Goal: Task Accomplishment & Management: Manage account settings

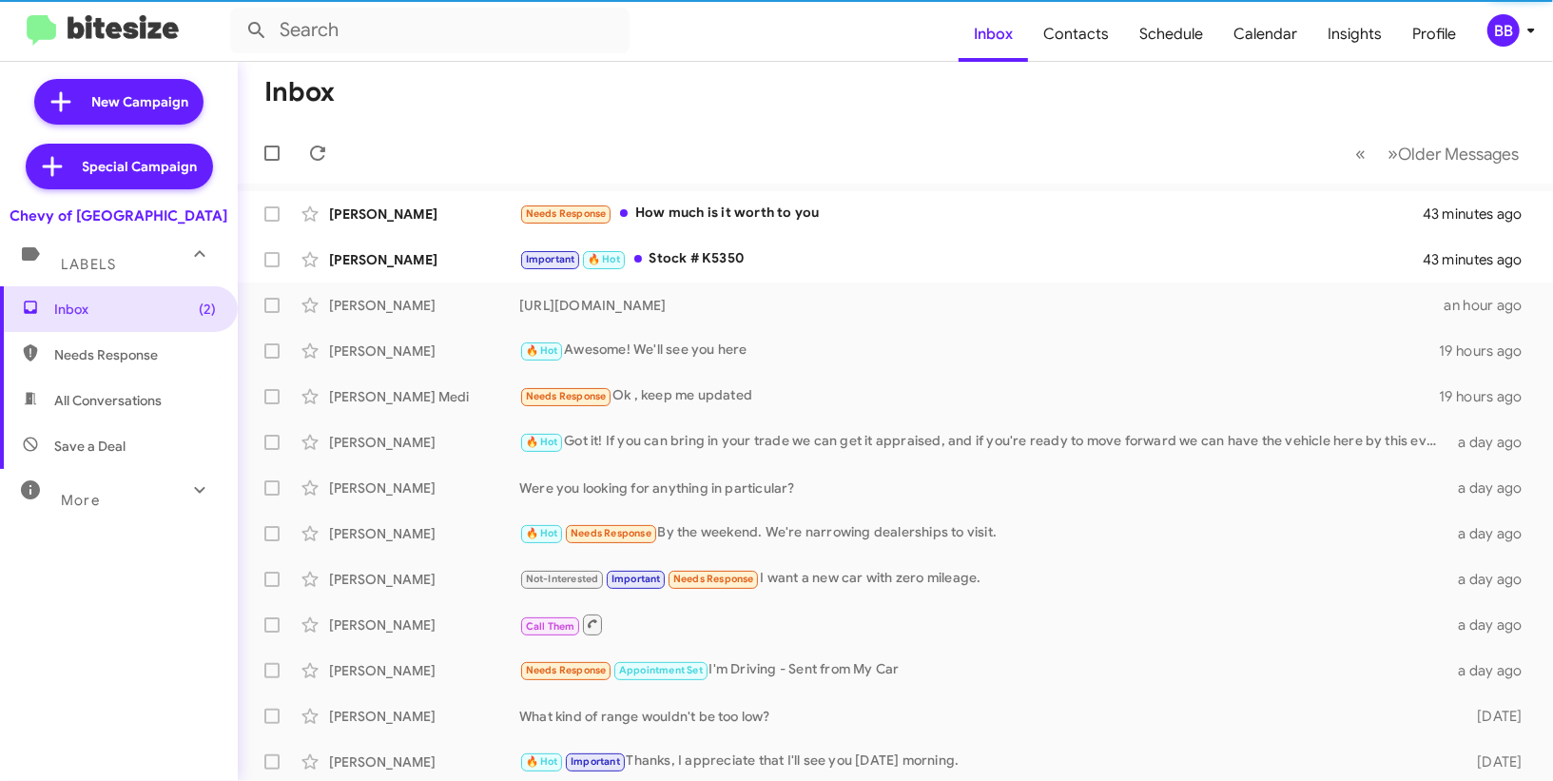
click at [1514, 26] on div "BB" at bounding box center [1503, 30] width 32 height 32
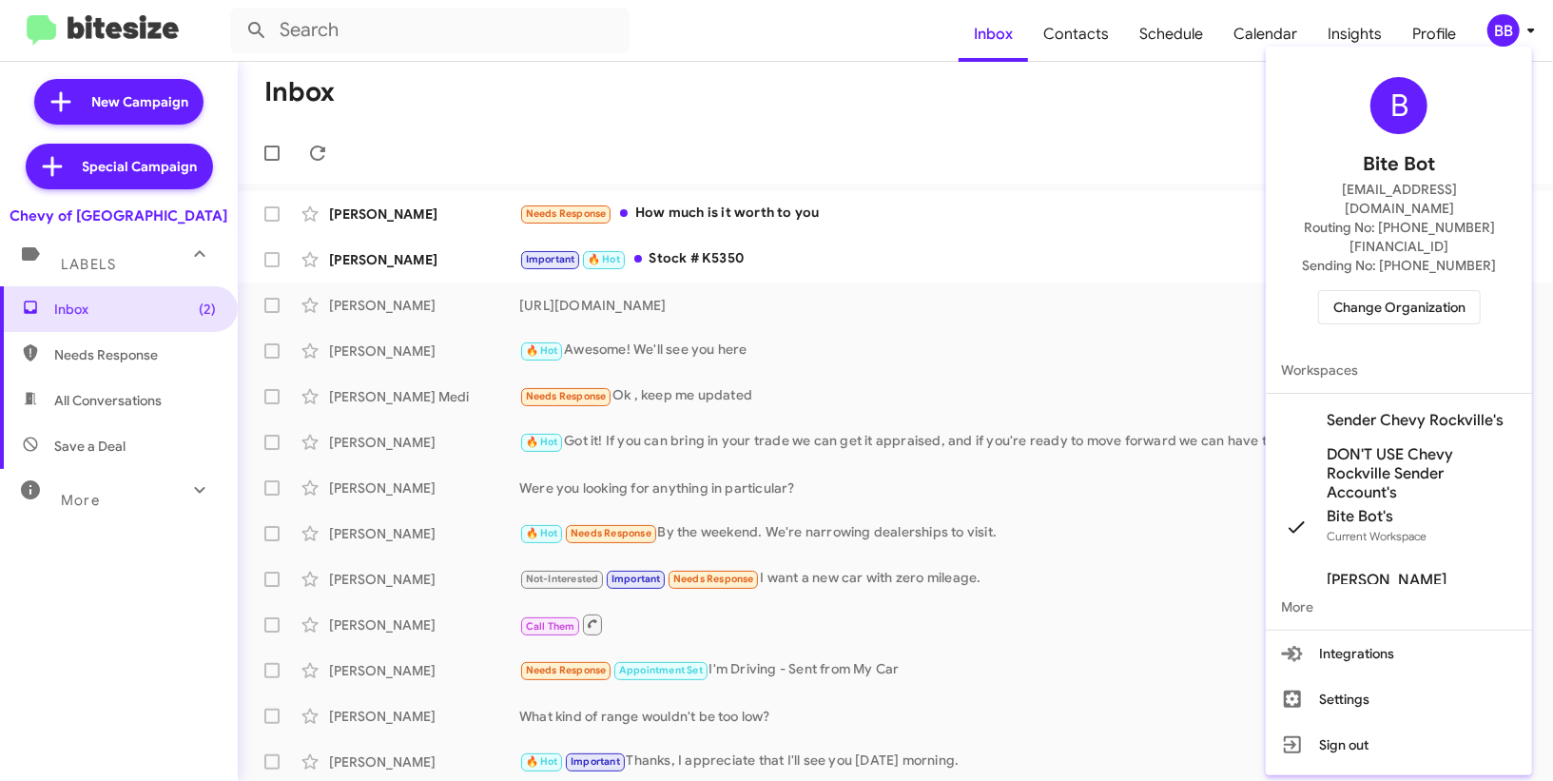
click at [1382, 291] on span "Change Organization" at bounding box center [1399, 307] width 132 height 32
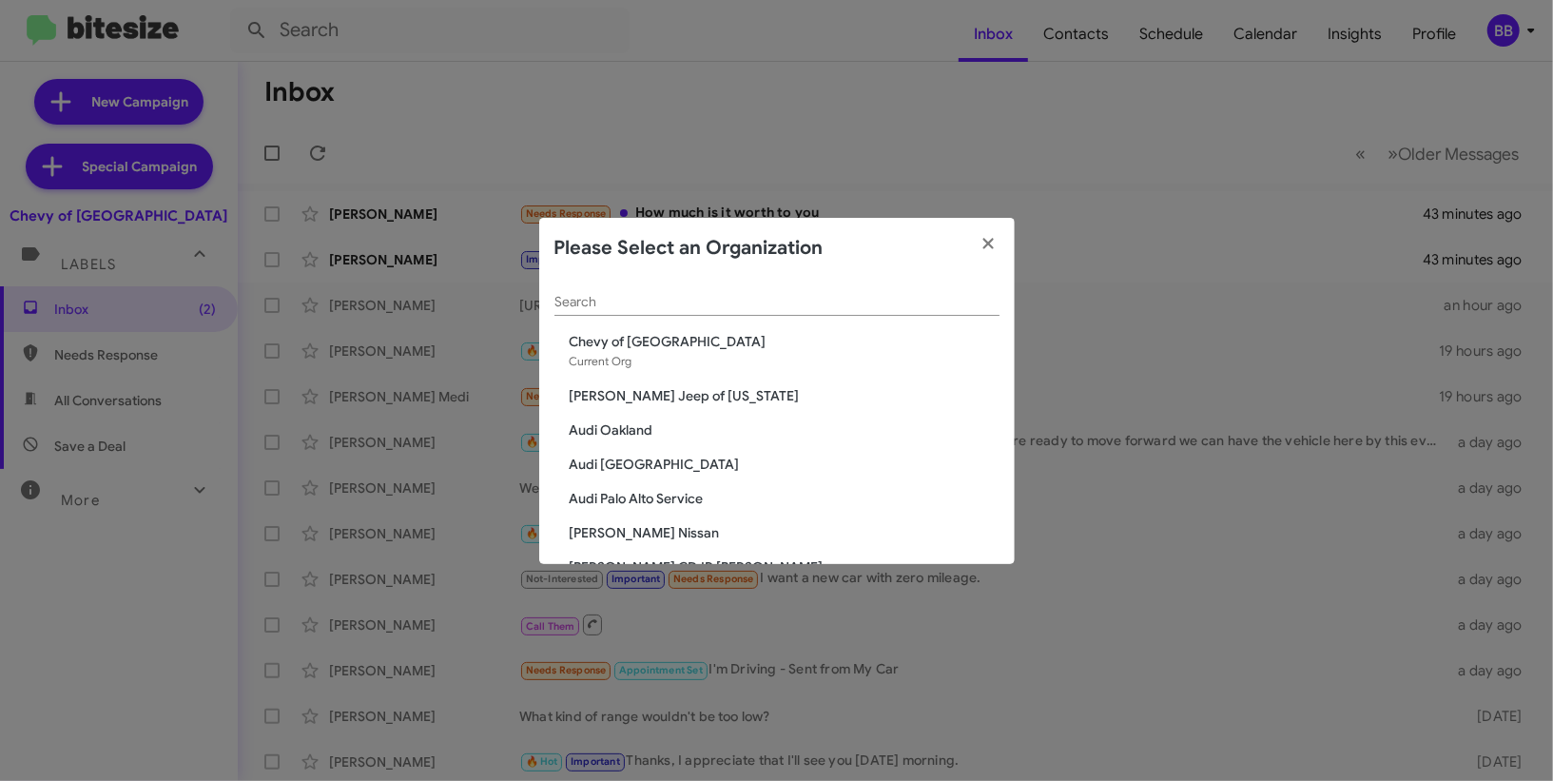
click at [808, 308] on input "Search" at bounding box center [776, 302] width 445 height 15
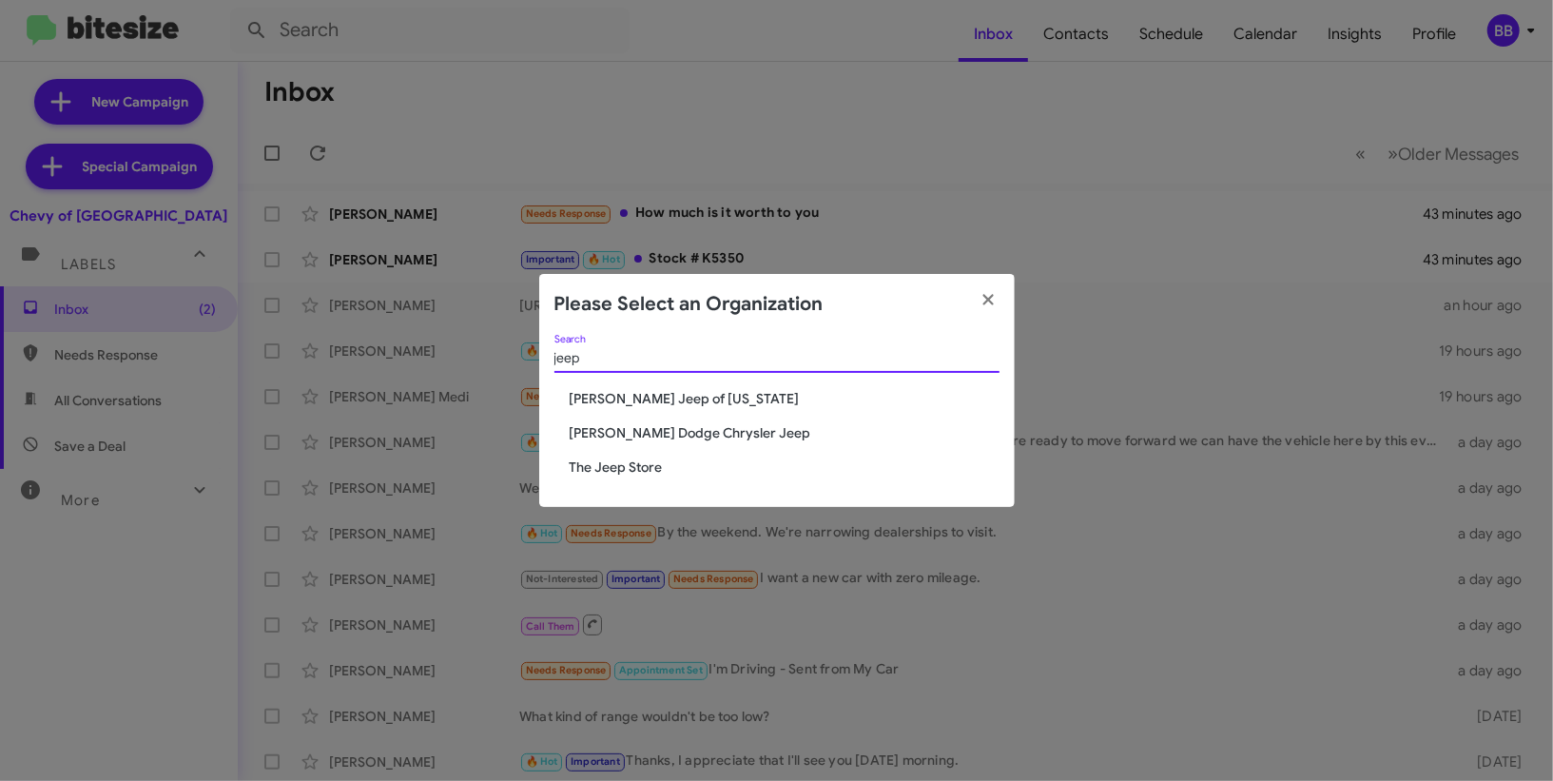
type input "jeep"
click at [659, 460] on span "The Jeep Store" at bounding box center [785, 466] width 430 height 19
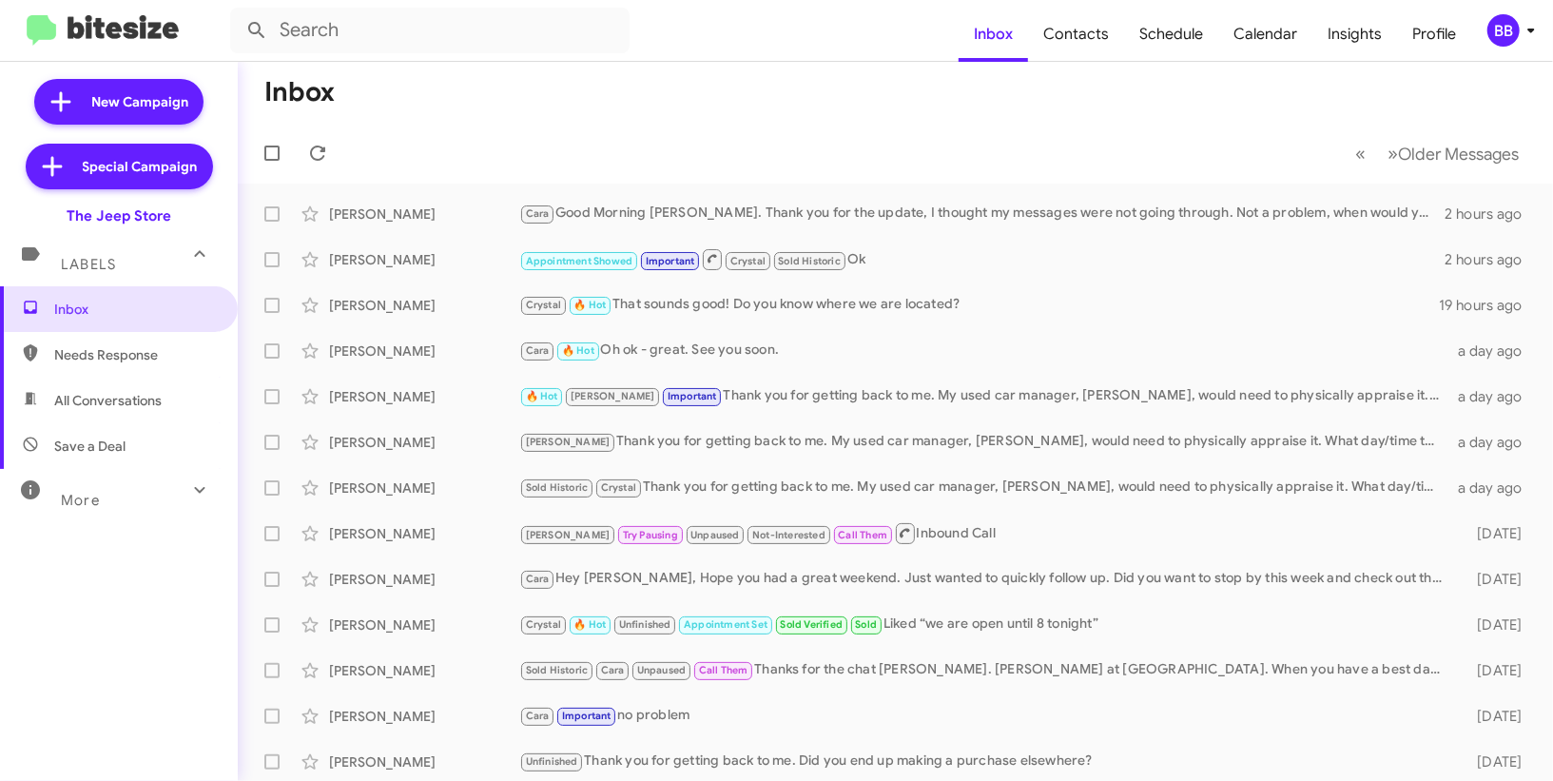
click at [1515, 40] on div "BB" at bounding box center [1503, 30] width 32 height 32
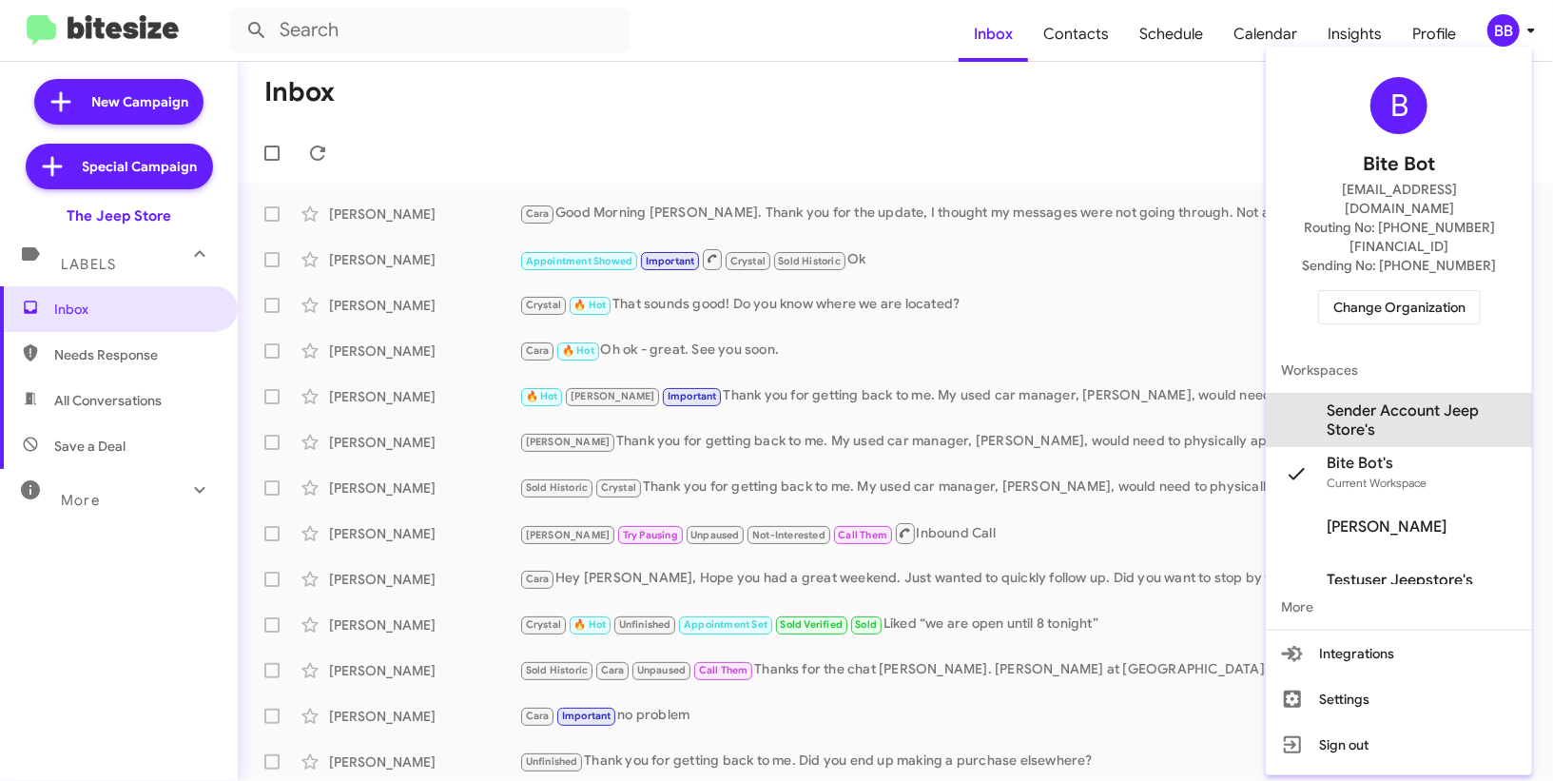
click at [1365, 401] on span "Sender Account Jeep Store's" at bounding box center [1422, 420] width 190 height 38
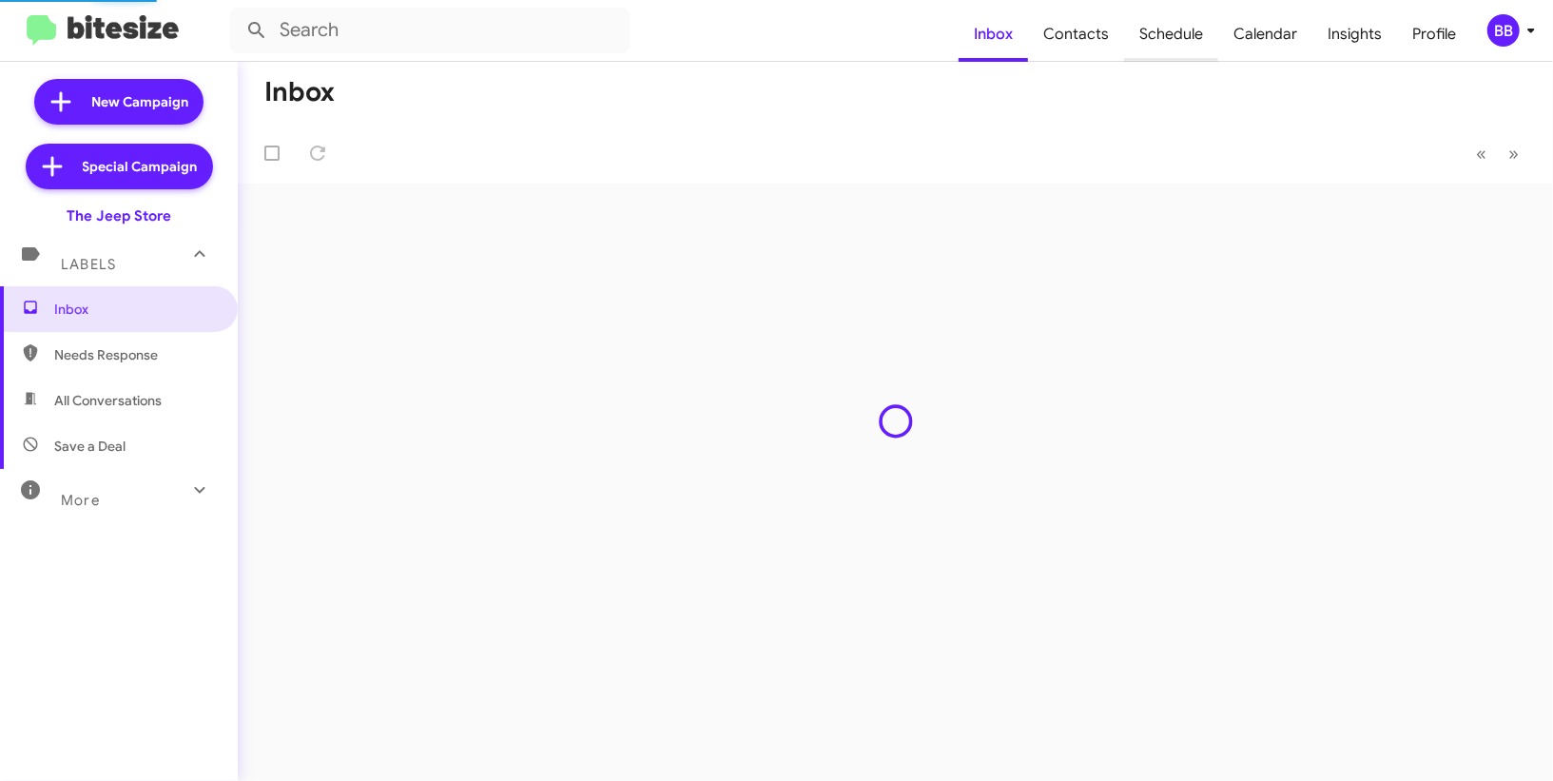
click at [1173, 49] on span "Schedule" at bounding box center [1171, 34] width 94 height 55
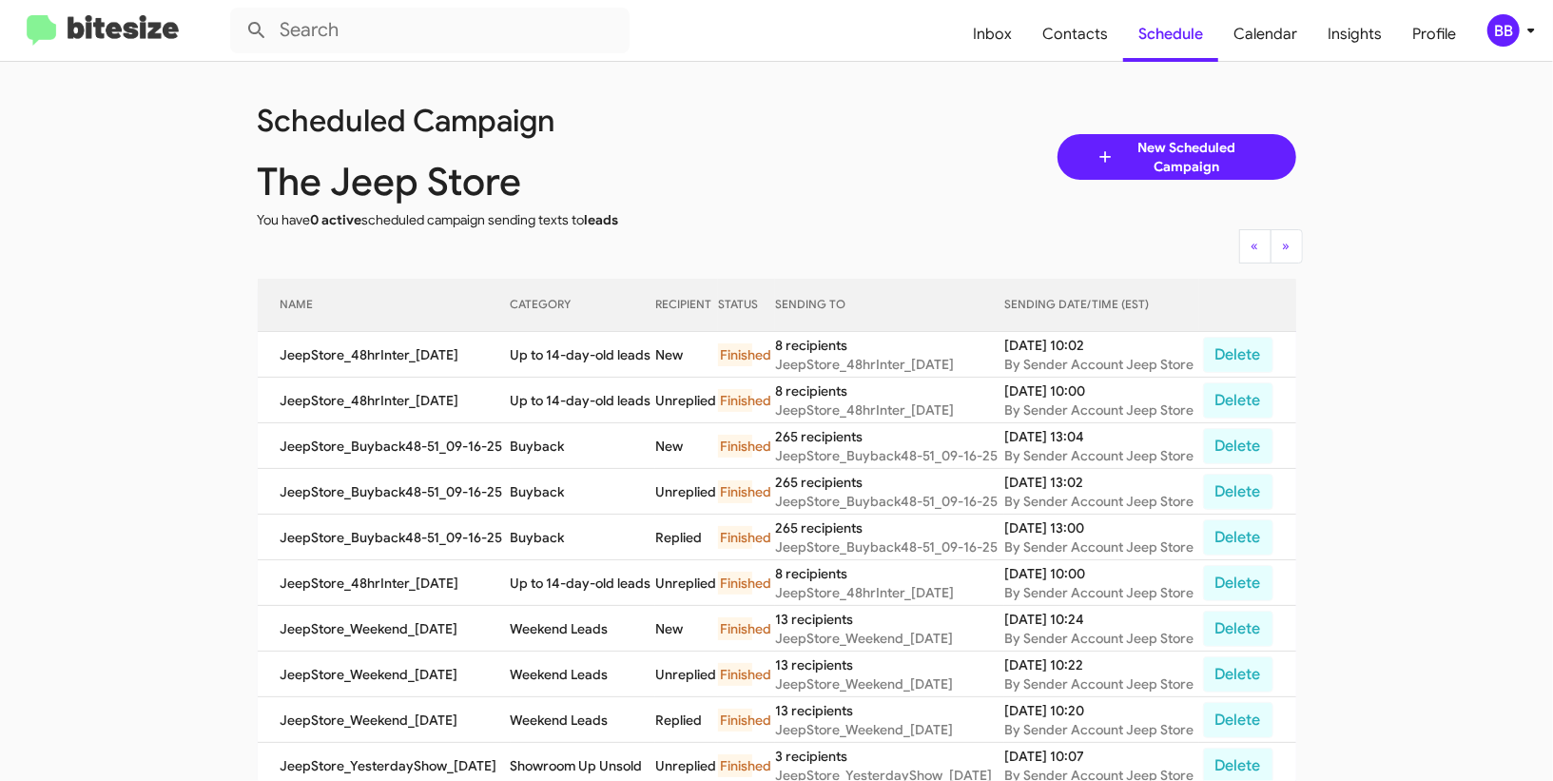
click at [1505, 40] on div "BB" at bounding box center [1503, 30] width 32 height 32
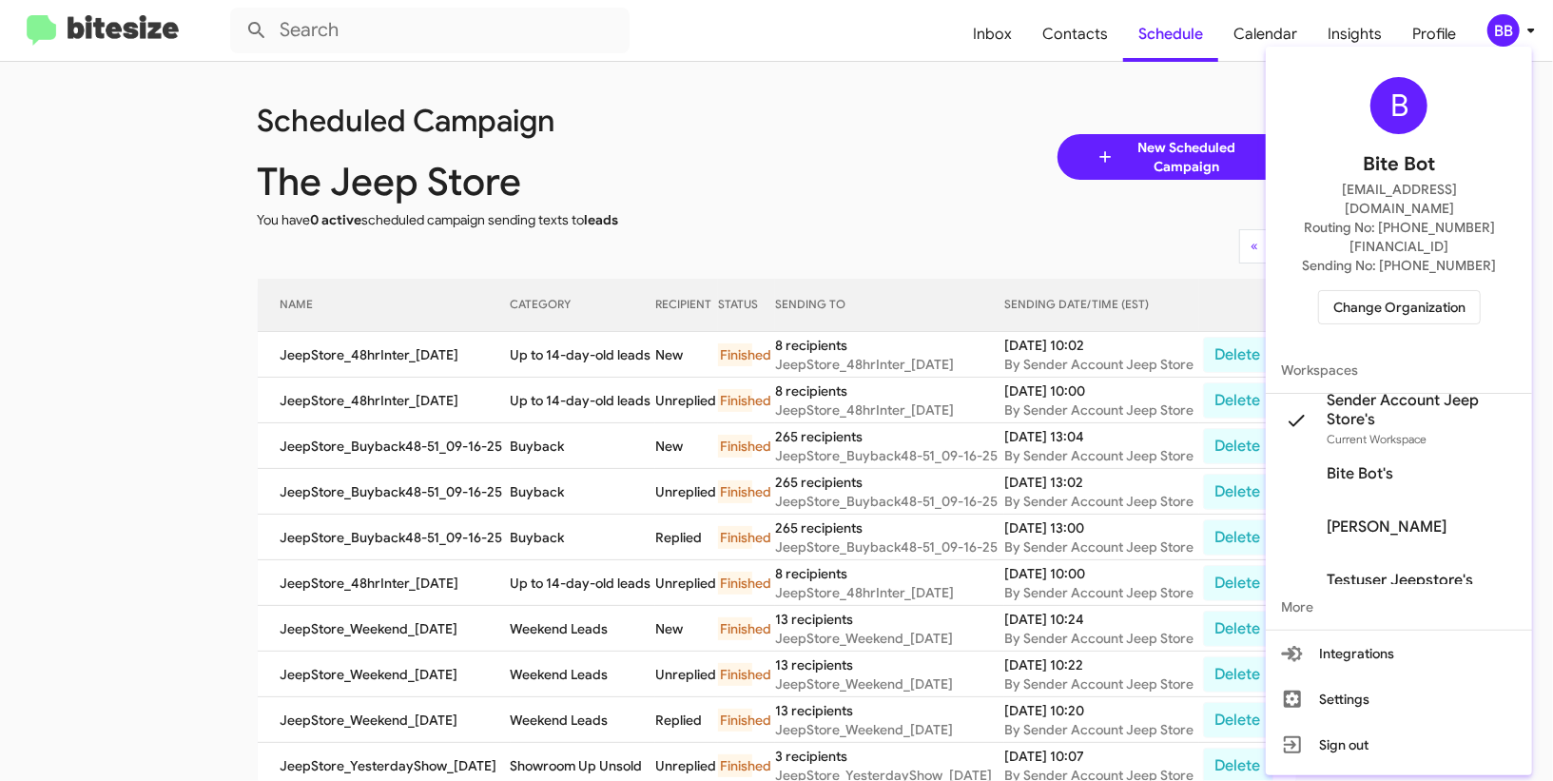
click at [1352, 291] on span "Change Organization" at bounding box center [1399, 307] width 132 height 32
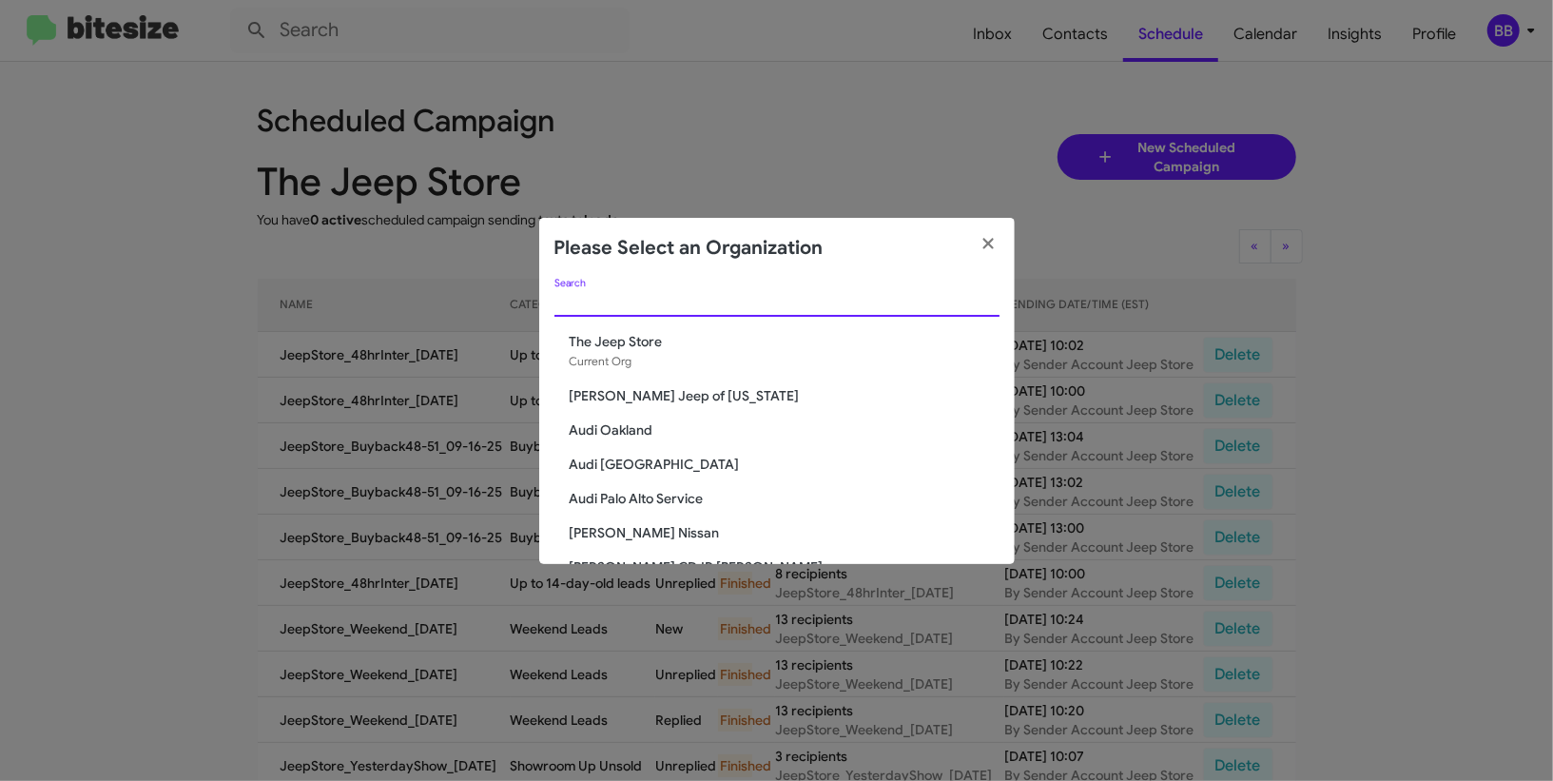
click at [769, 304] on input "Search" at bounding box center [776, 302] width 445 height 15
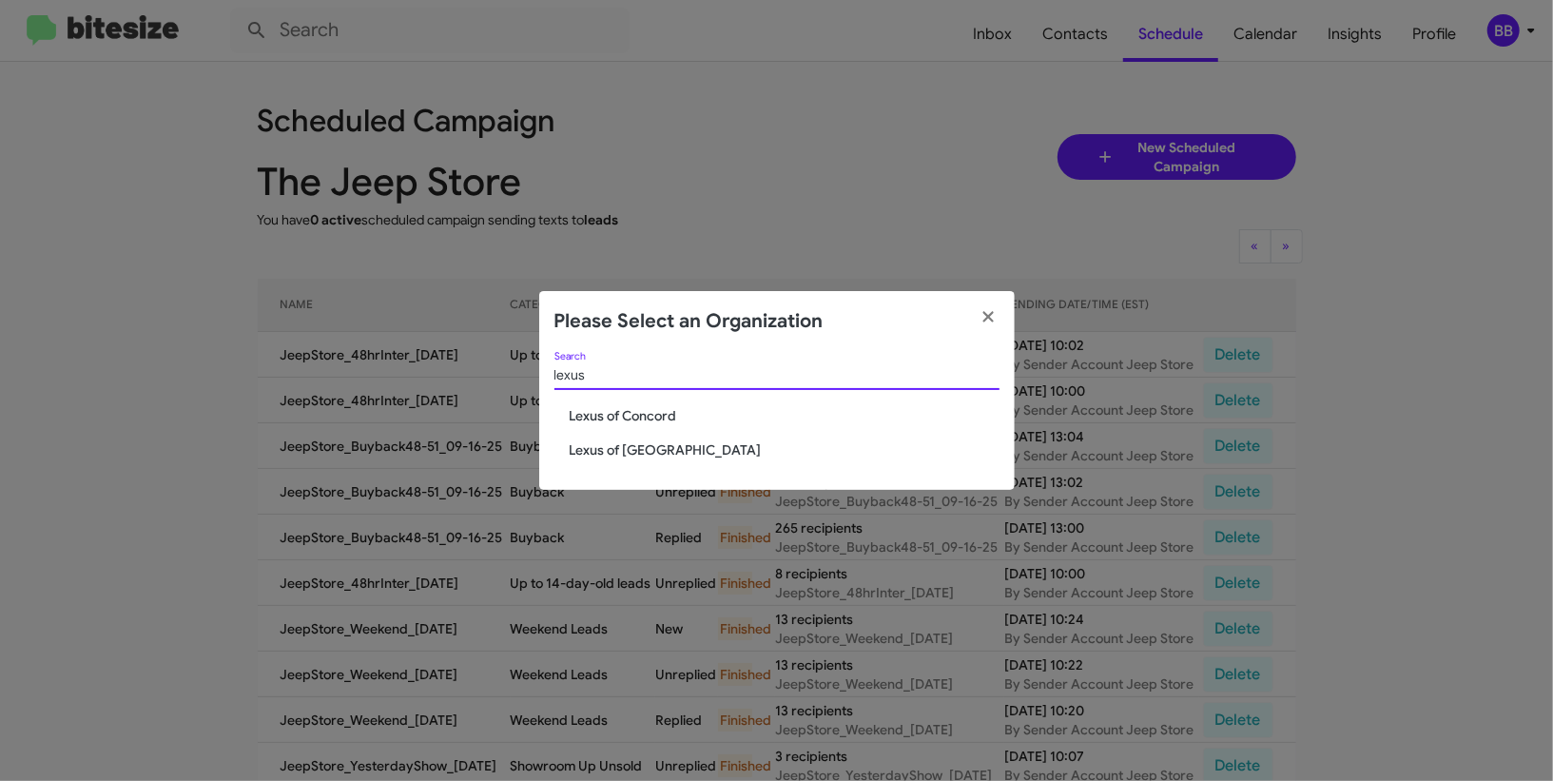
type input "lexus"
click at [652, 411] on span "Lexus of Concord" at bounding box center [785, 415] width 430 height 19
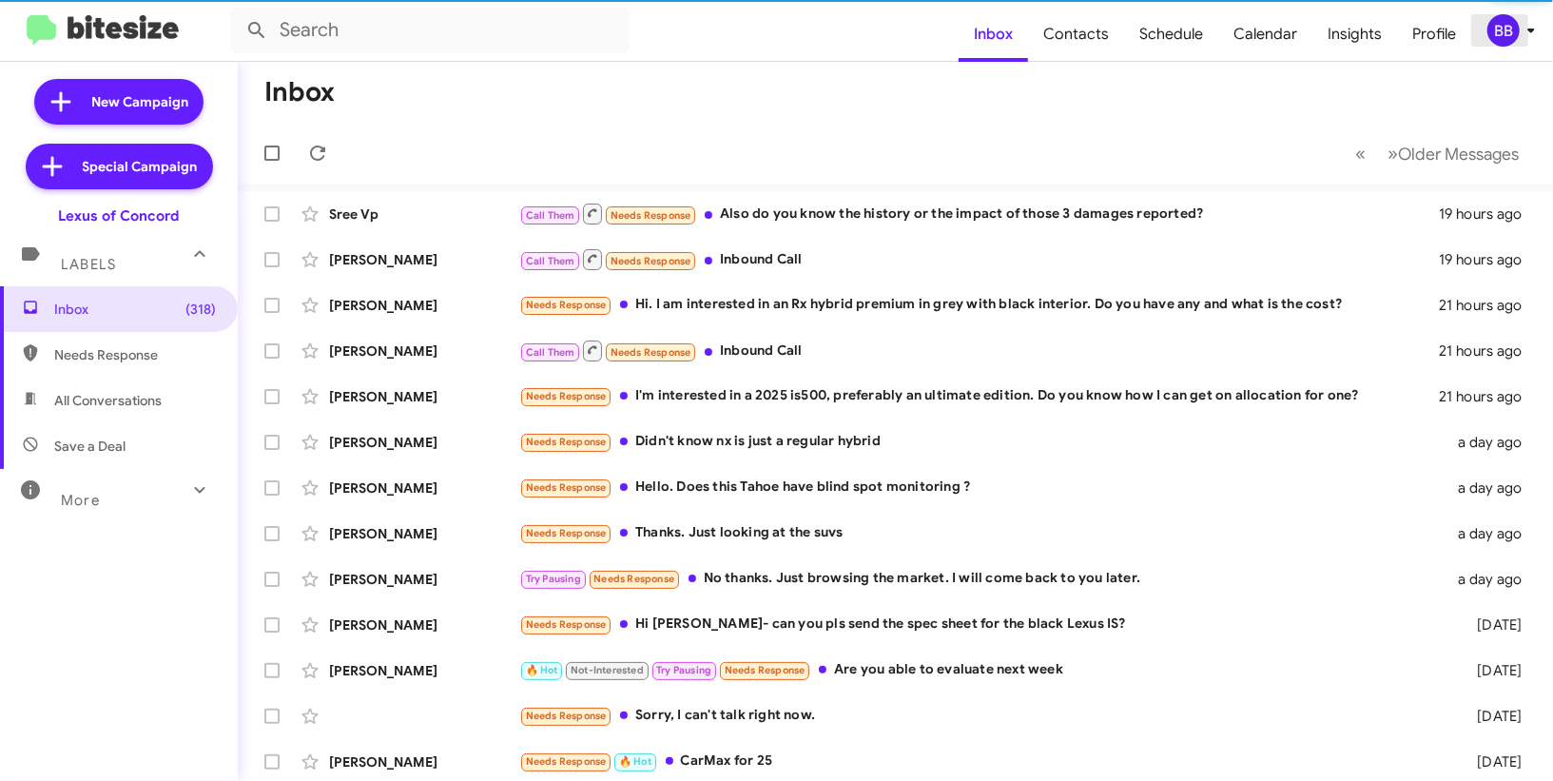
click at [1520, 33] on icon at bounding box center [1531, 30] width 23 height 23
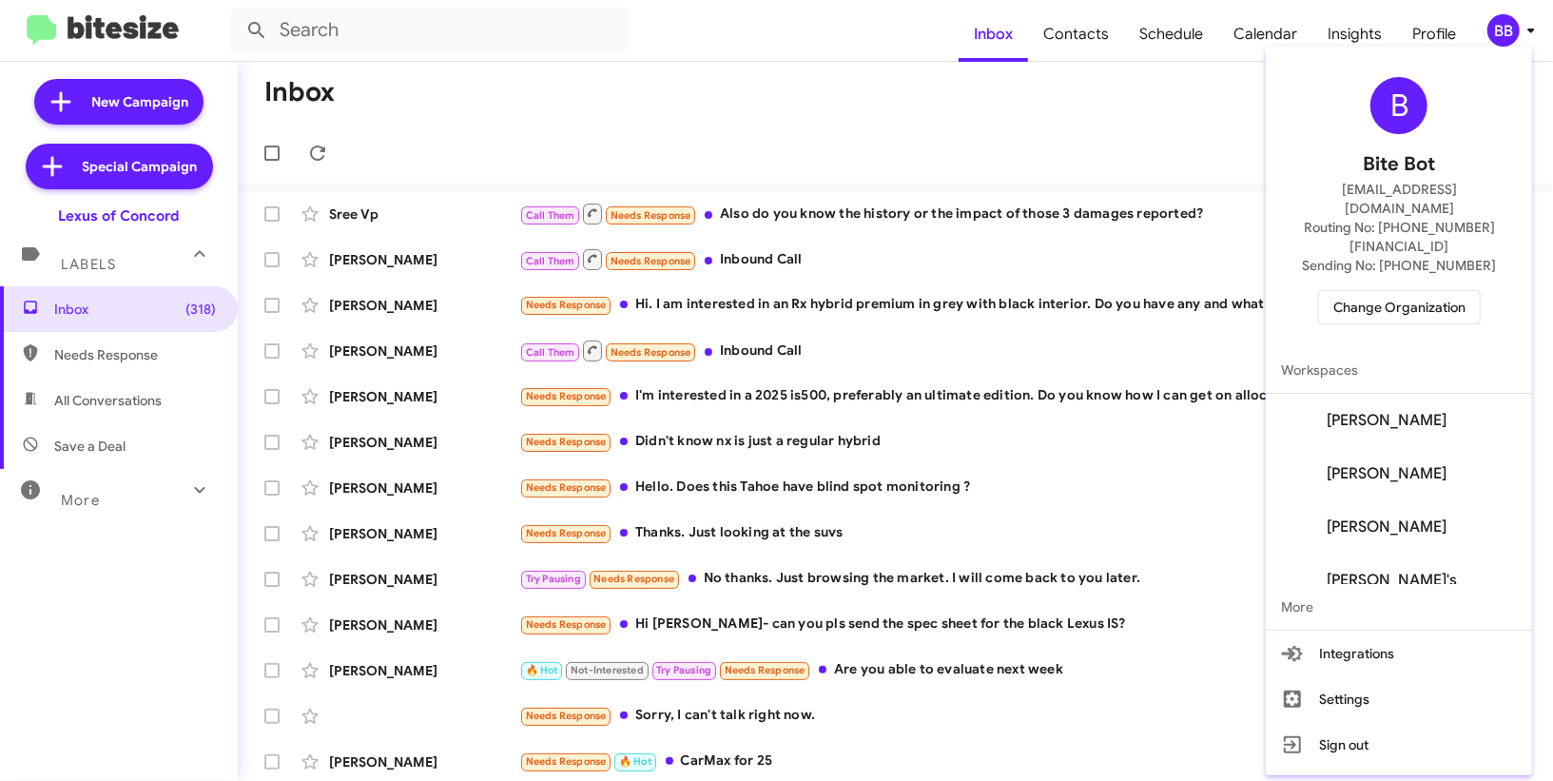
click at [1387, 411] on span "[PERSON_NAME]" at bounding box center [1387, 420] width 120 height 19
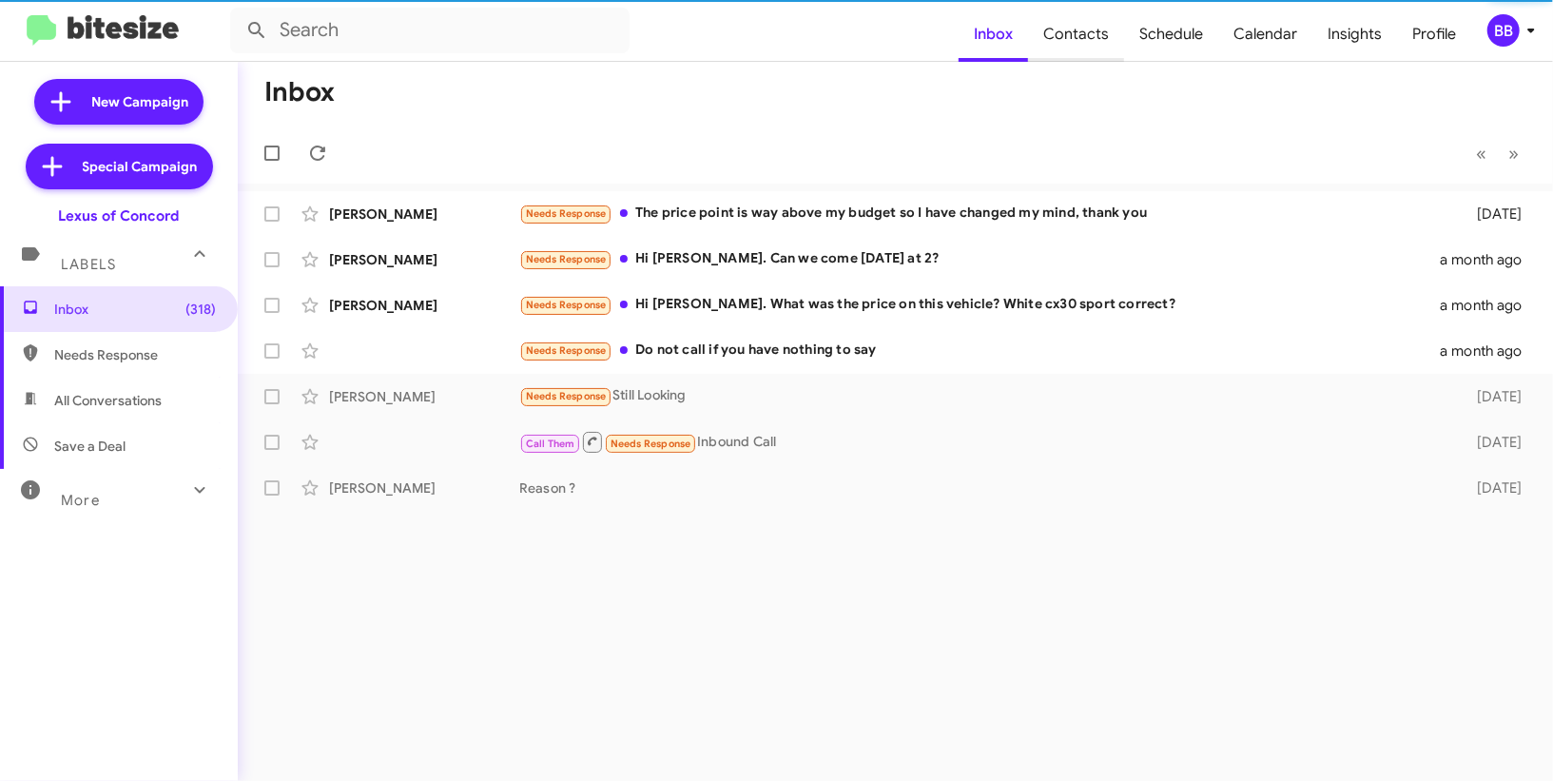
click at [1080, 32] on span "Contacts" at bounding box center [1076, 34] width 96 height 55
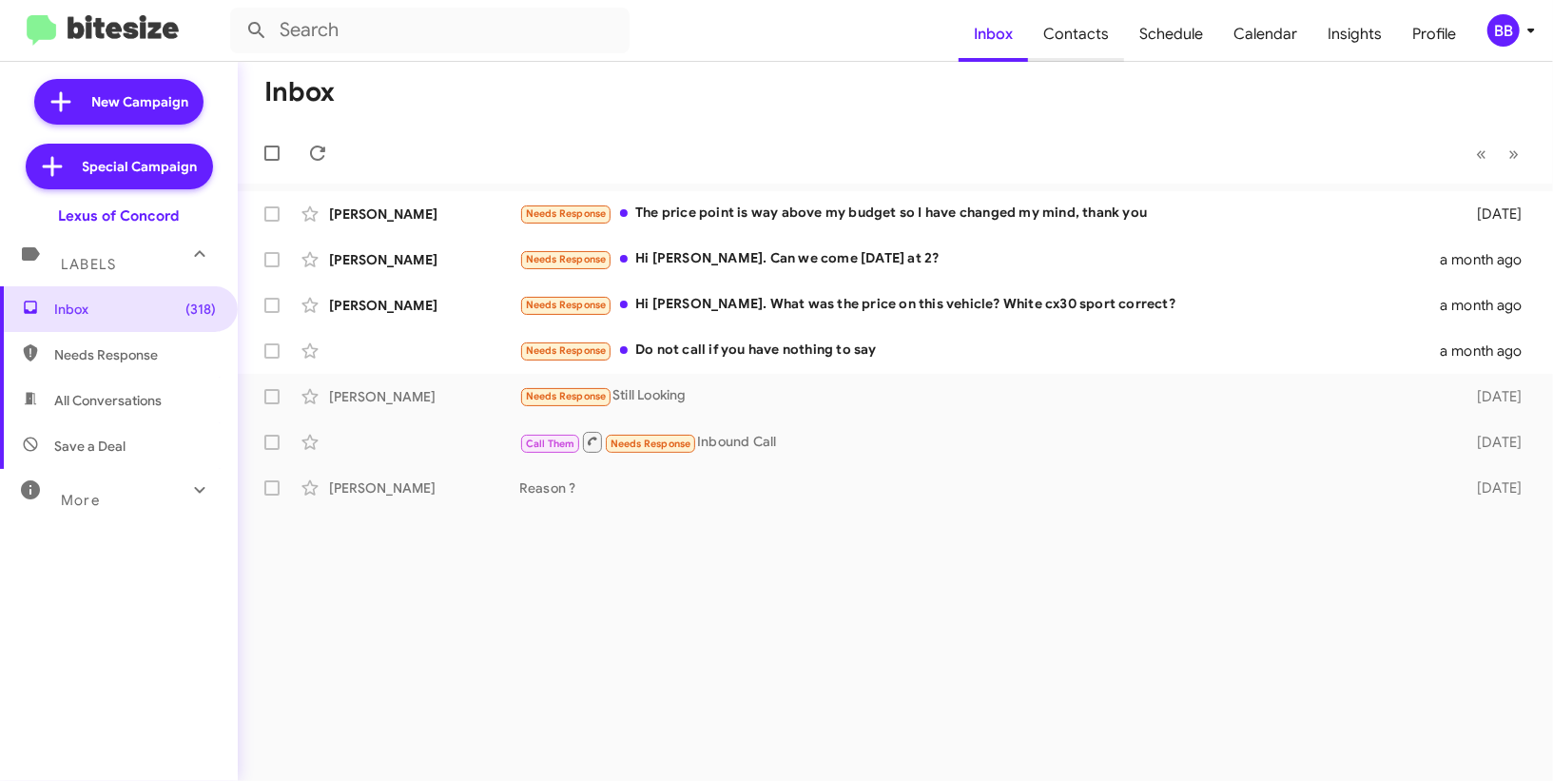
type input "in:groups"
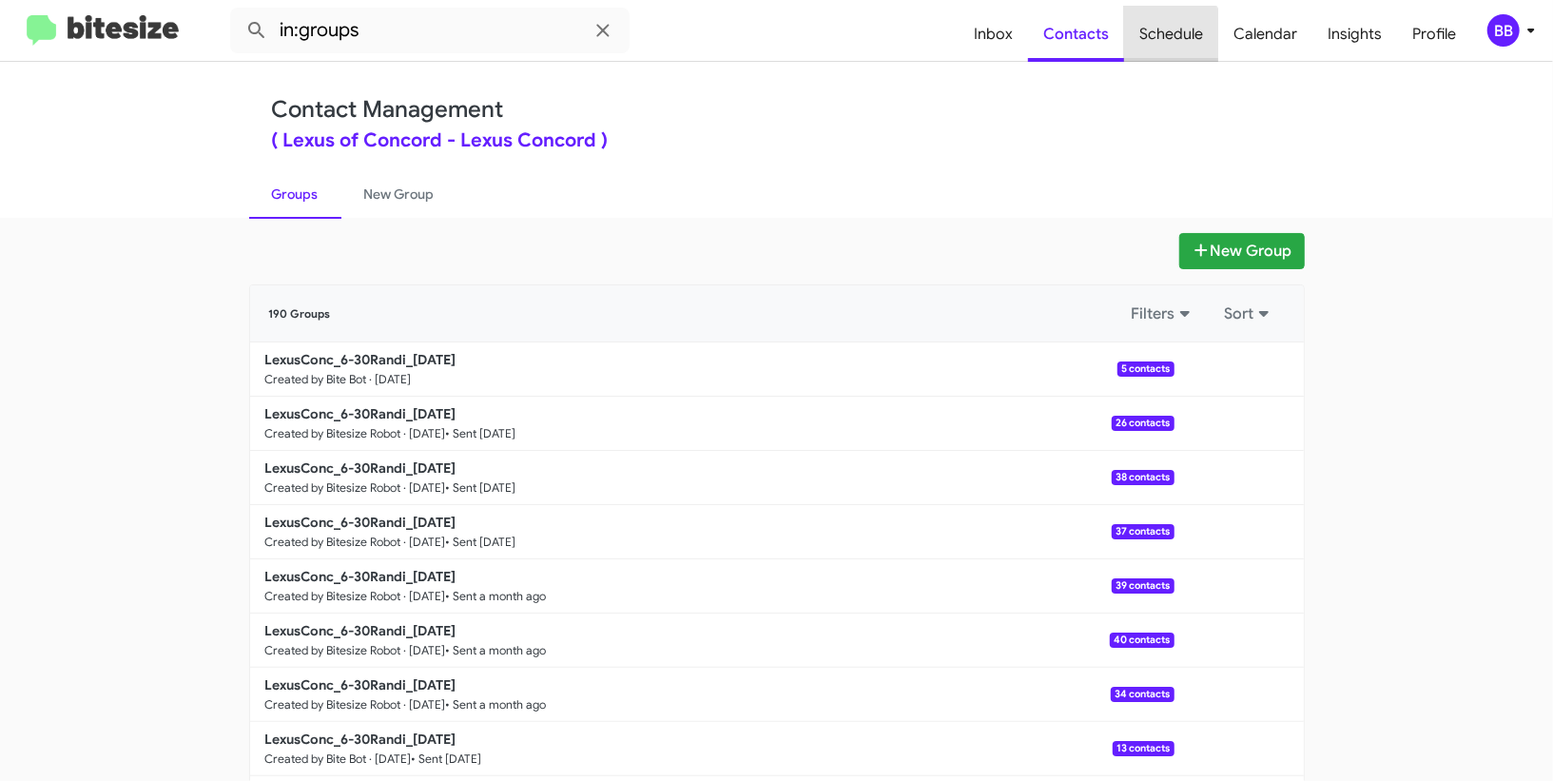
click at [1159, 38] on span "Schedule" at bounding box center [1171, 34] width 94 height 55
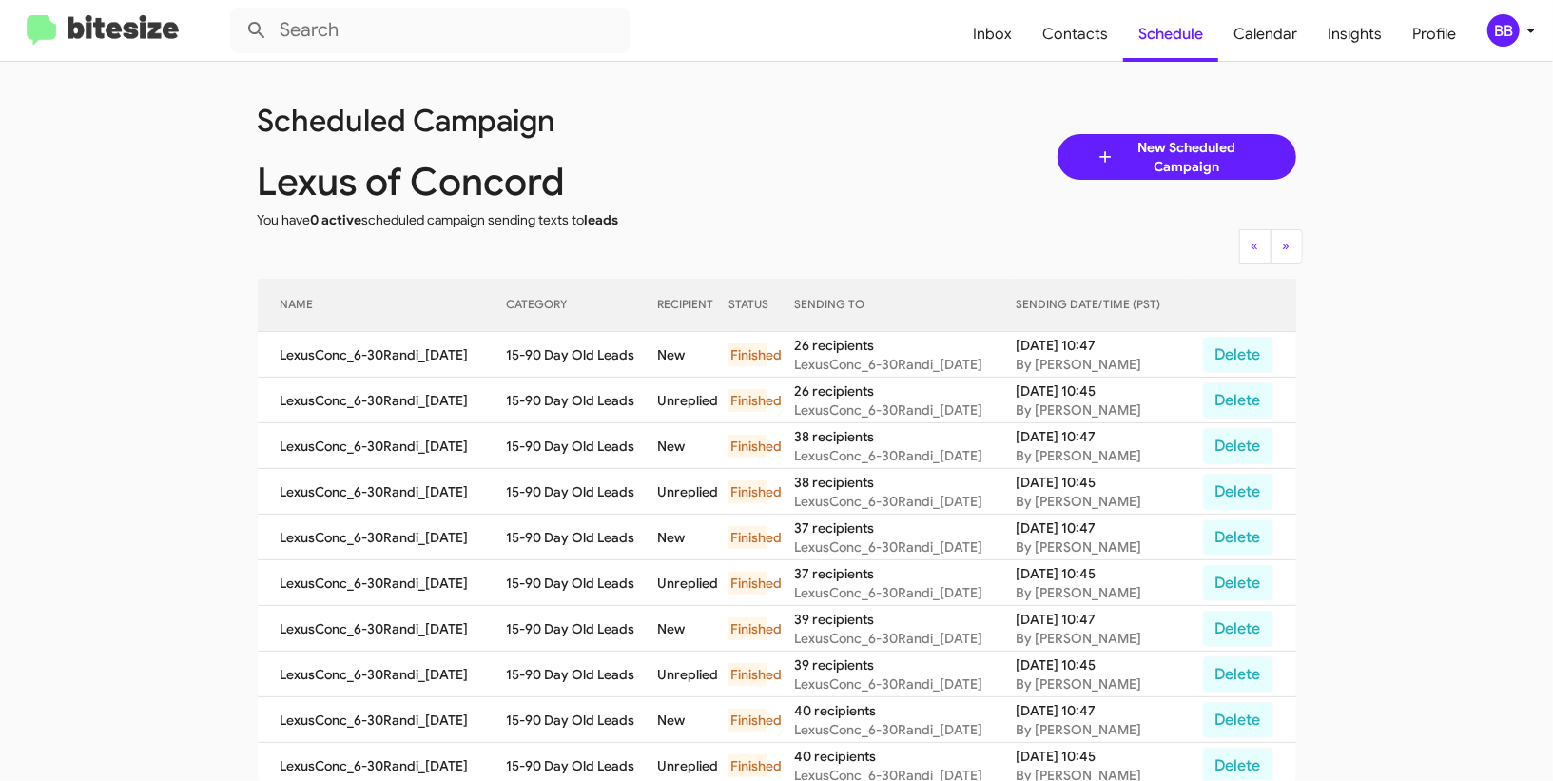
click at [1498, 31] on div "BB" at bounding box center [1503, 30] width 32 height 32
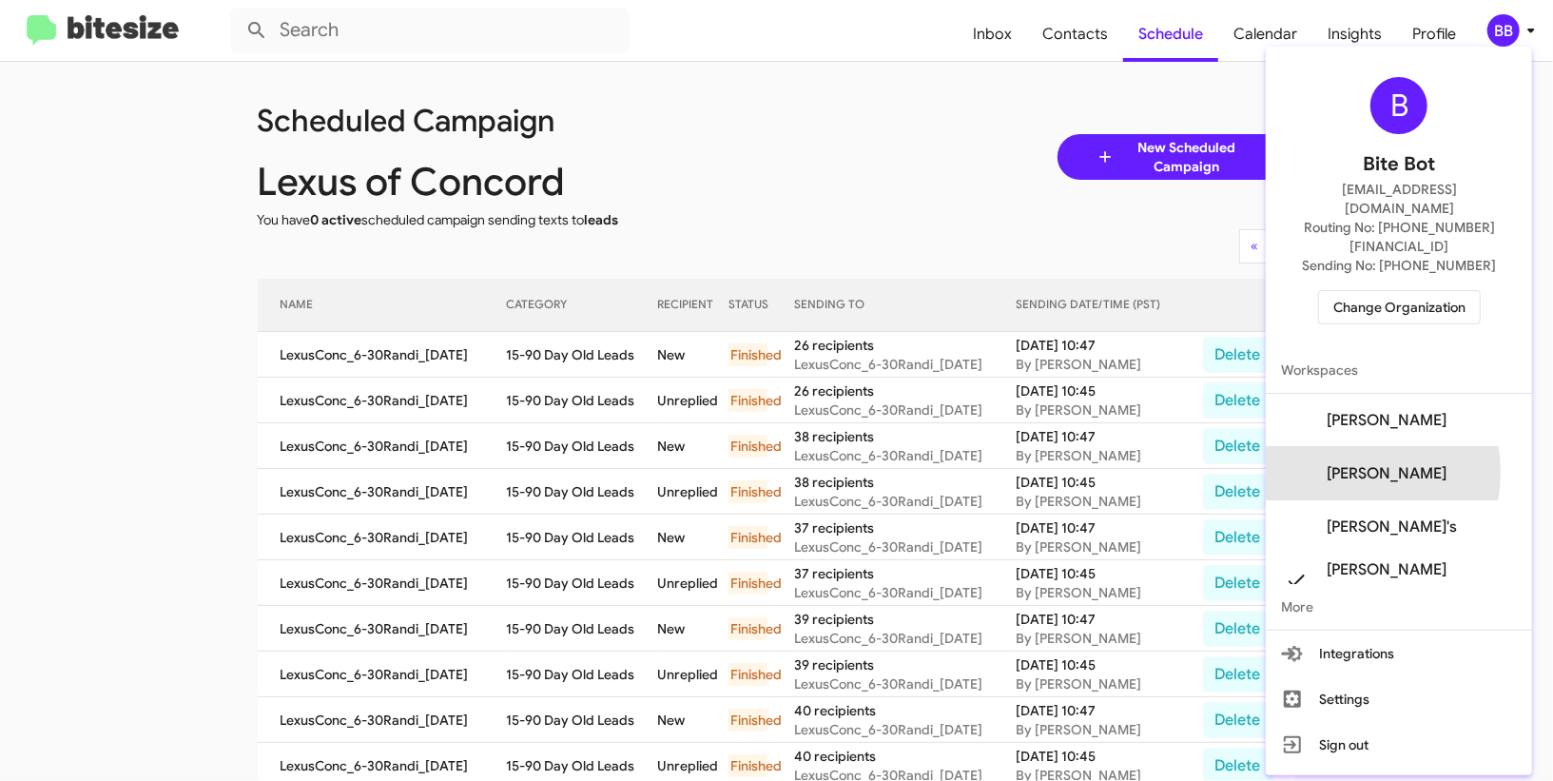
click at [1378, 464] on span "Daniel Liu's" at bounding box center [1387, 473] width 120 height 19
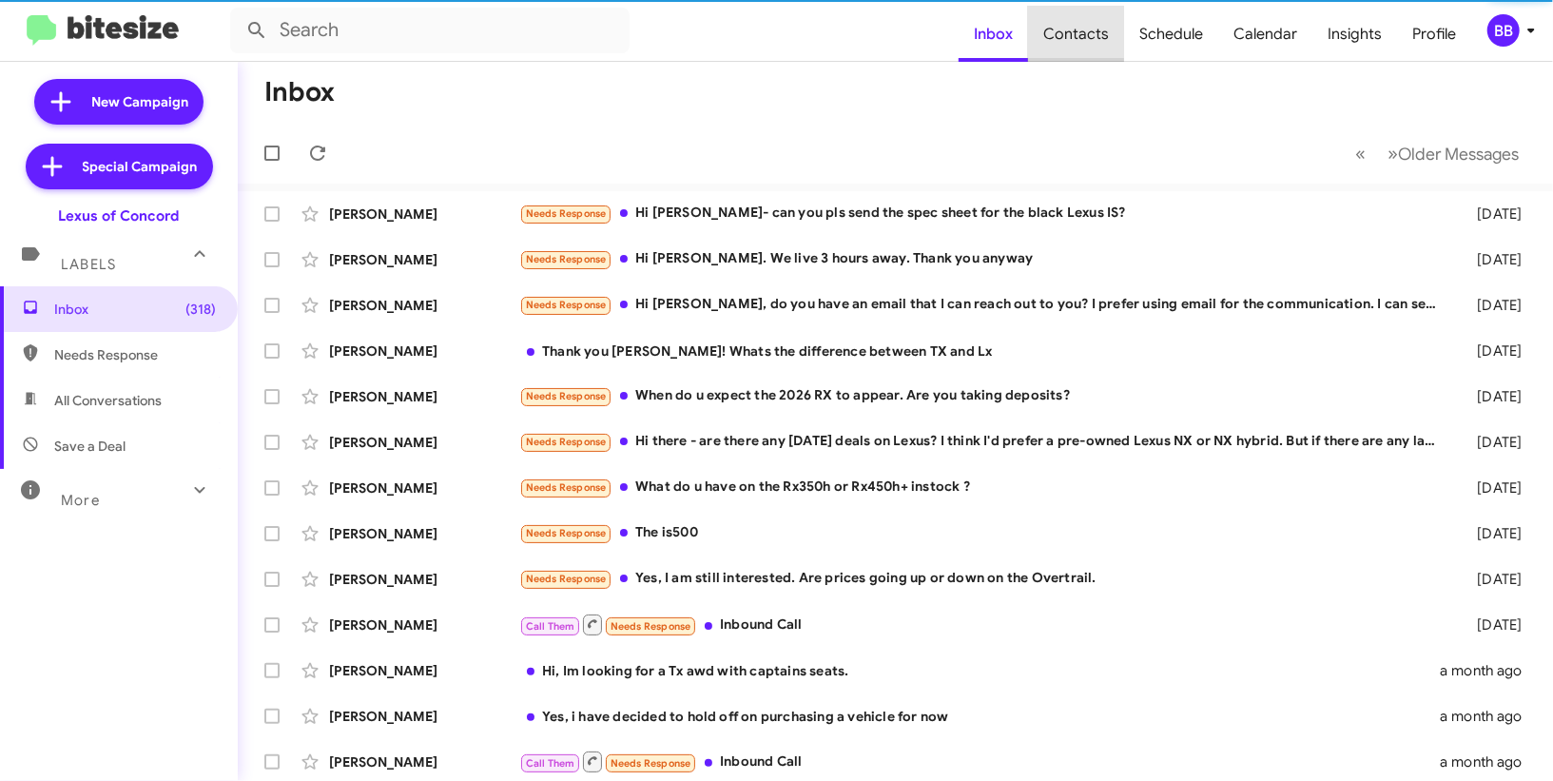
click at [1095, 28] on span "Contacts" at bounding box center [1076, 34] width 96 height 55
type input "in:groups"
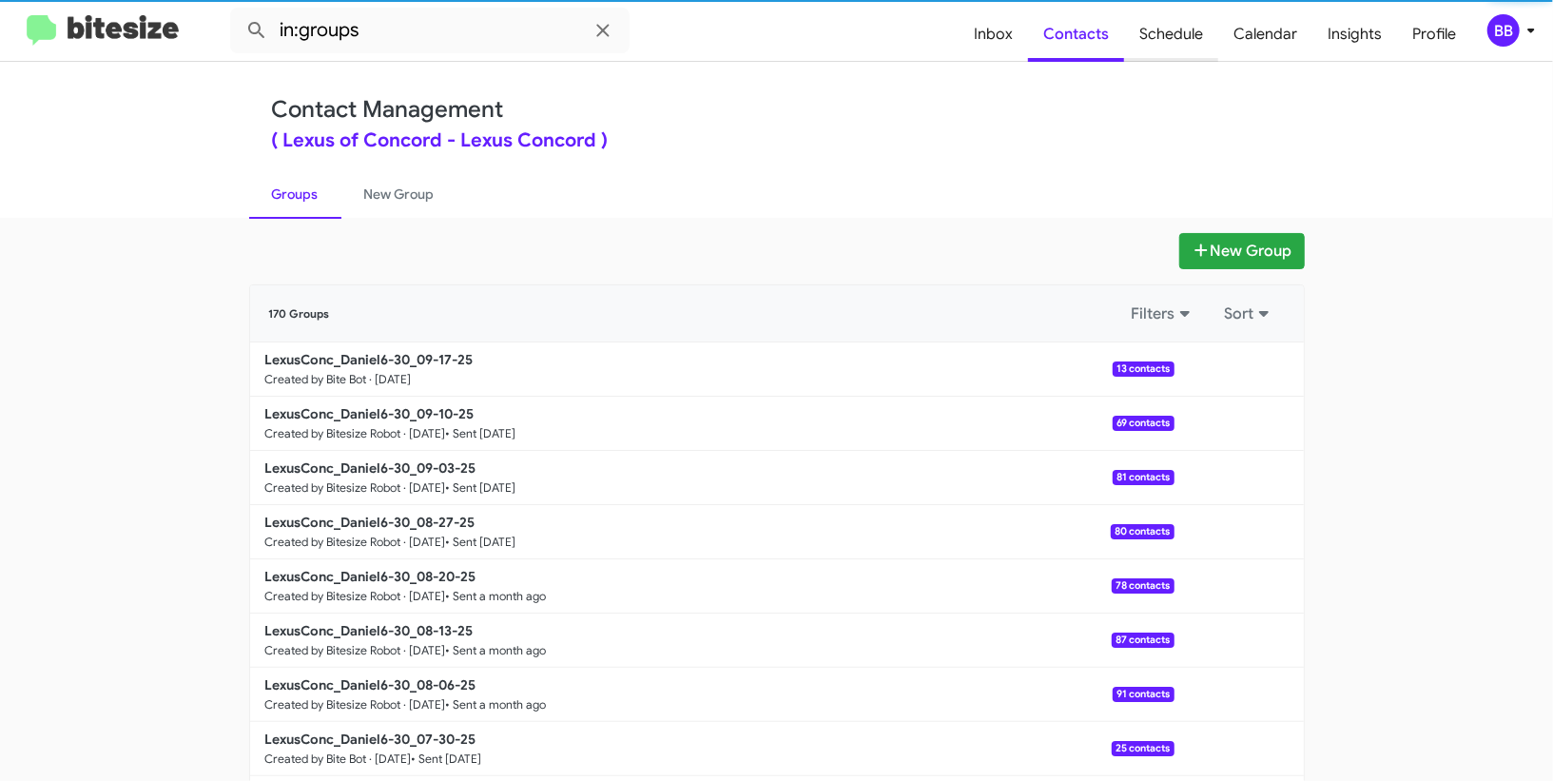
click at [1169, 43] on span "Schedule" at bounding box center [1171, 34] width 94 height 55
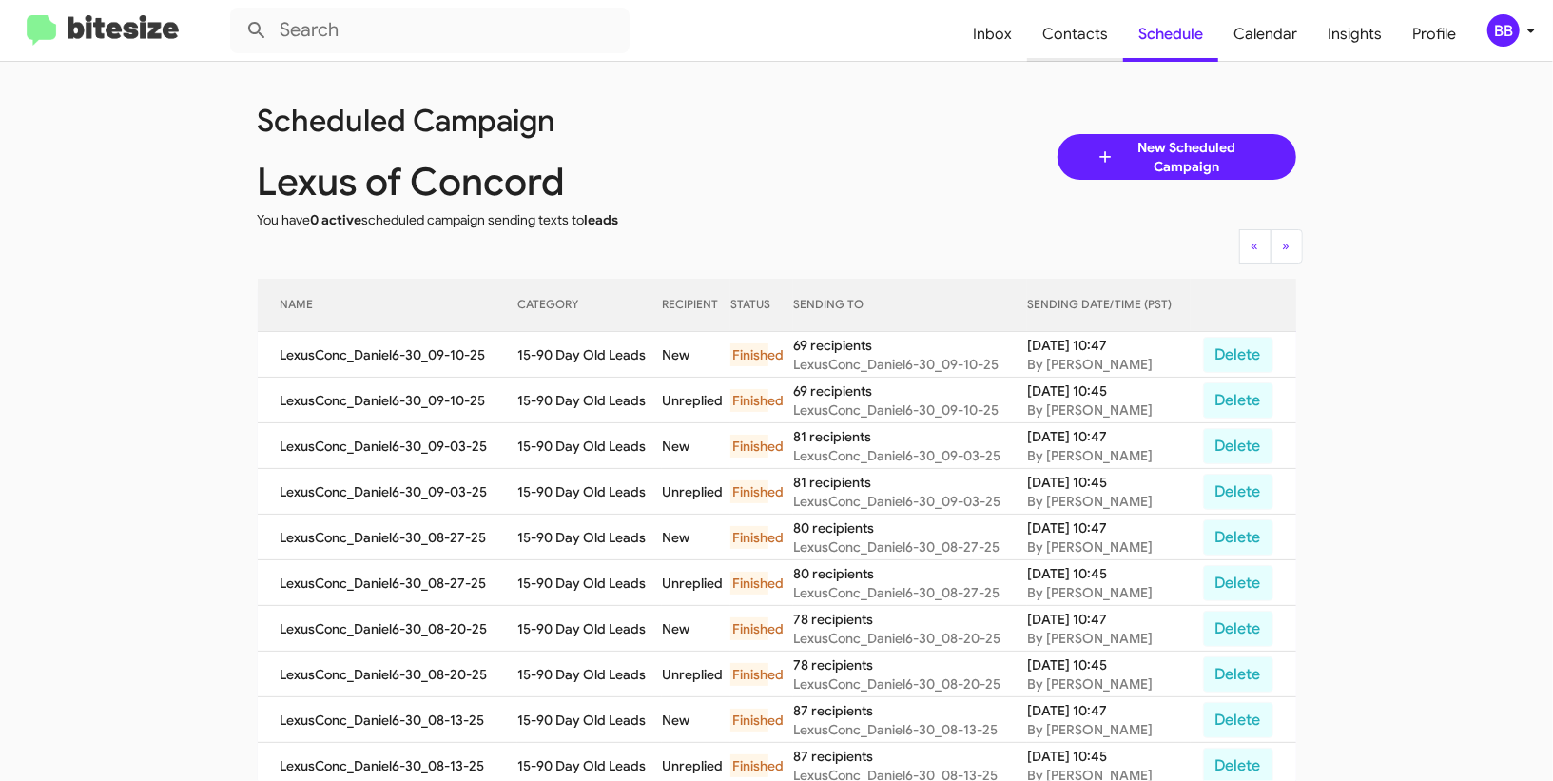
click at [1073, 35] on span "Contacts" at bounding box center [1075, 34] width 96 height 55
type input "in:groups"
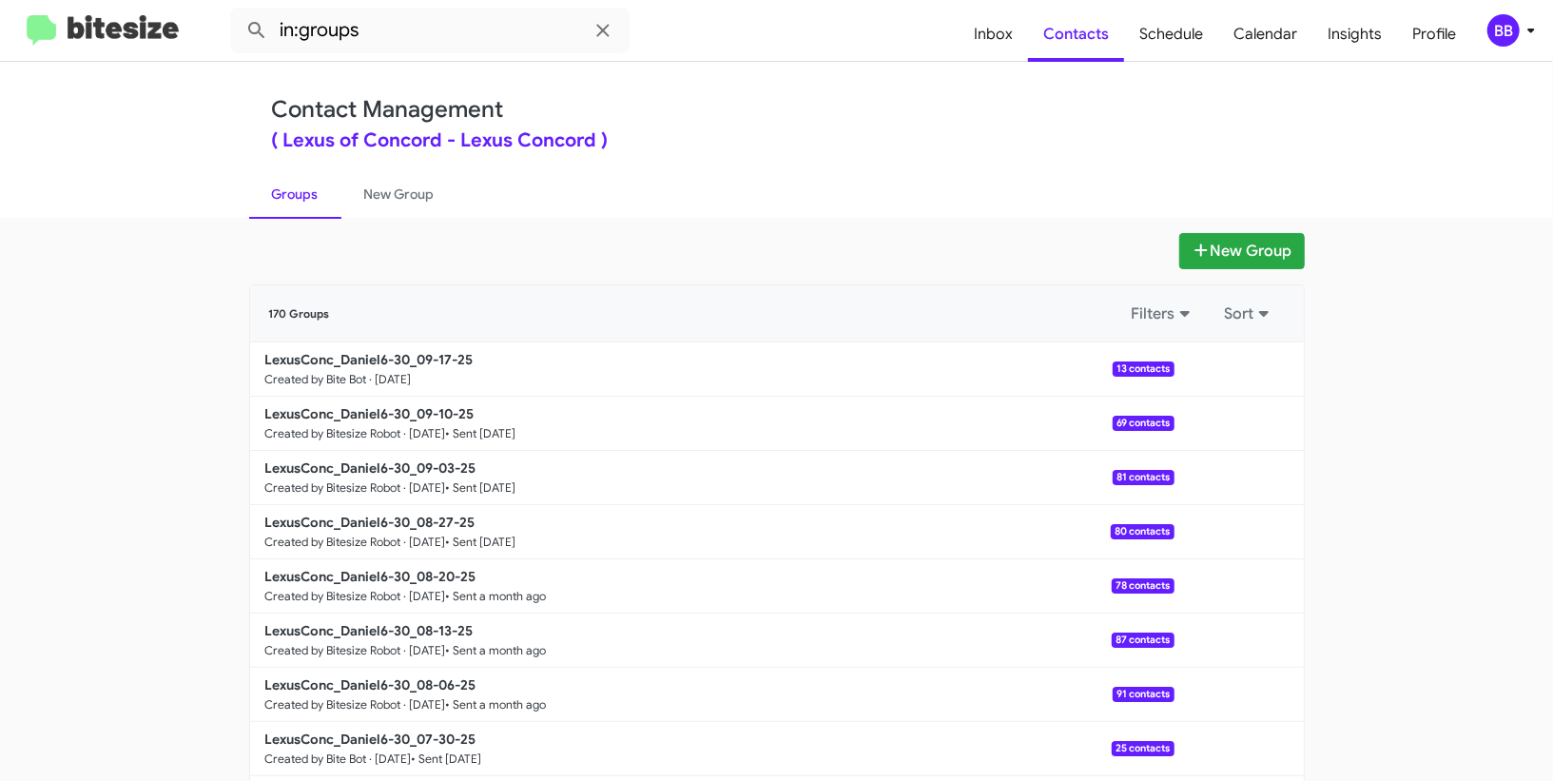
click at [1495, 29] on div "BB" at bounding box center [1503, 30] width 32 height 32
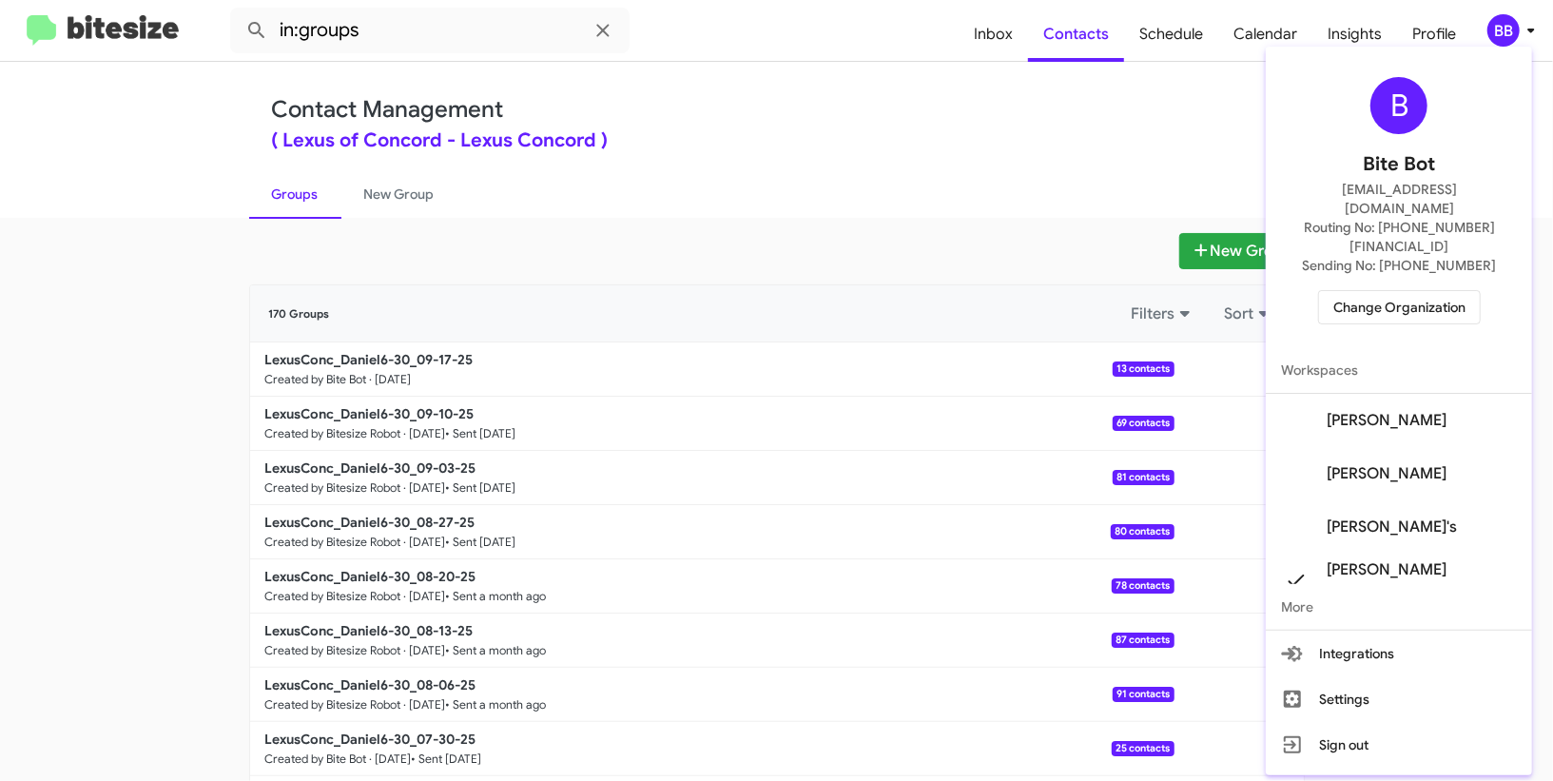
click at [1369, 291] on span "Change Organization" at bounding box center [1399, 307] width 132 height 32
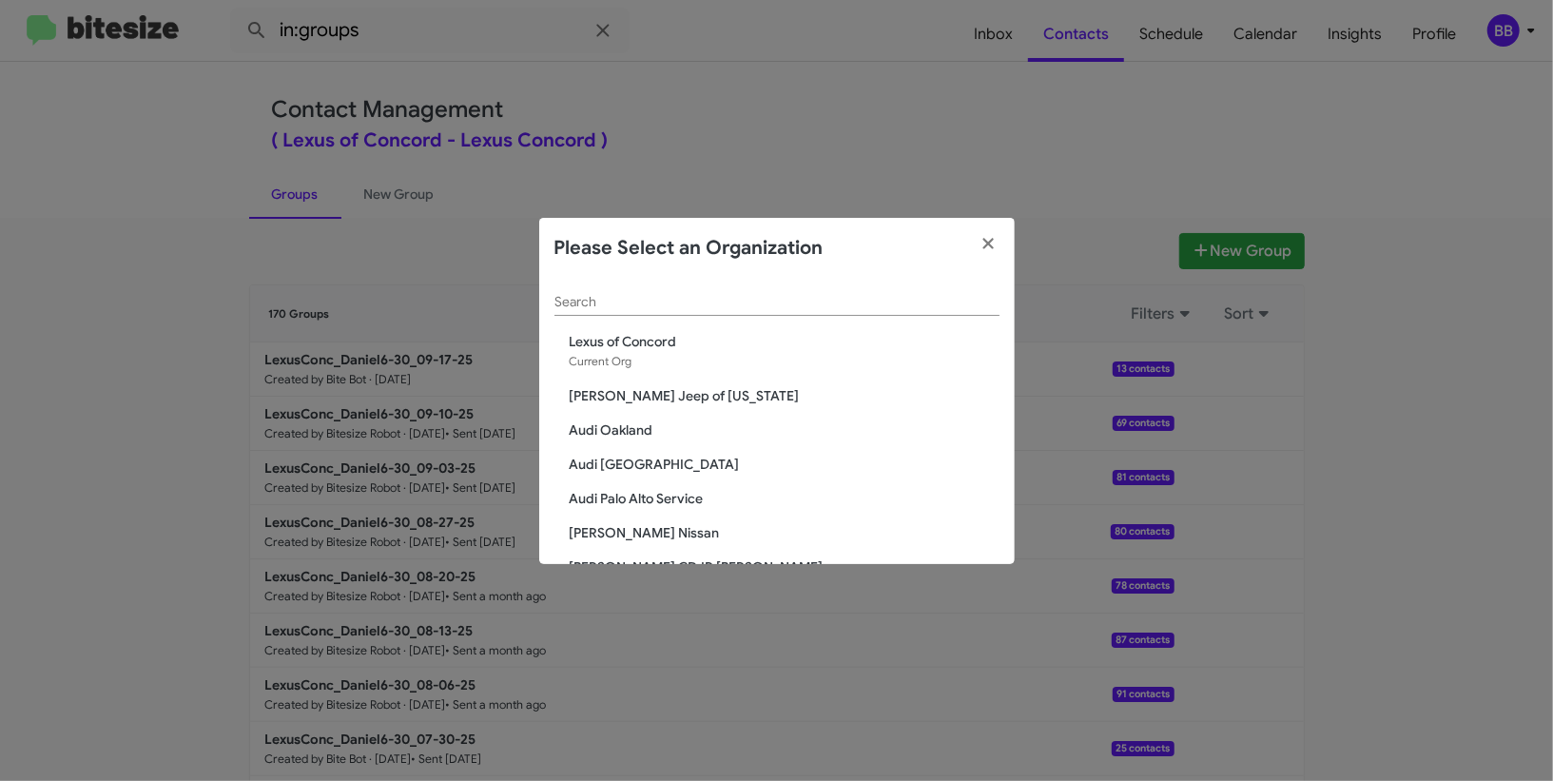
click at [712, 308] on input "Search" at bounding box center [776, 302] width 445 height 15
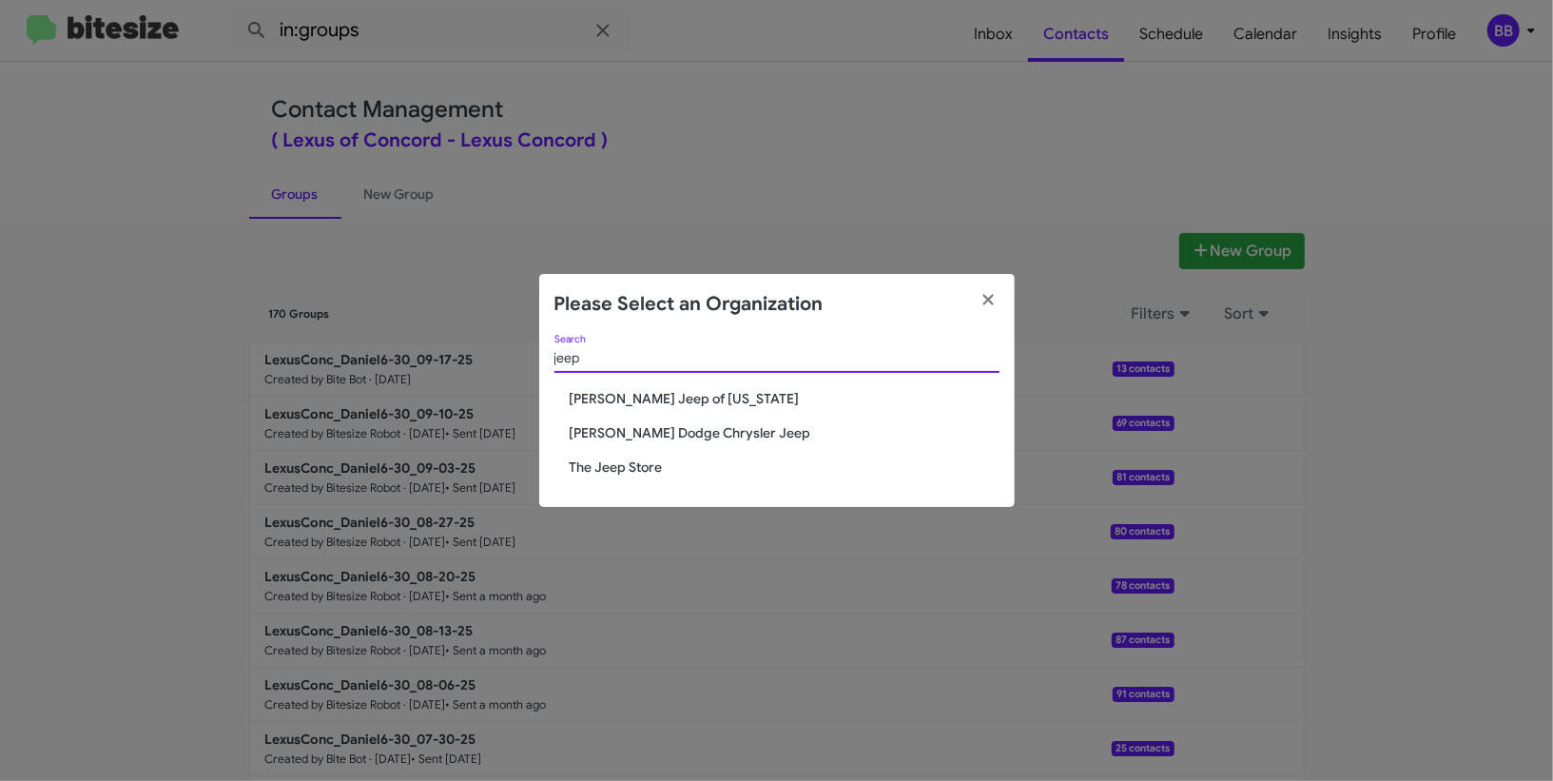
type input "jeep"
click at [629, 461] on span "The Jeep Store" at bounding box center [785, 466] width 430 height 19
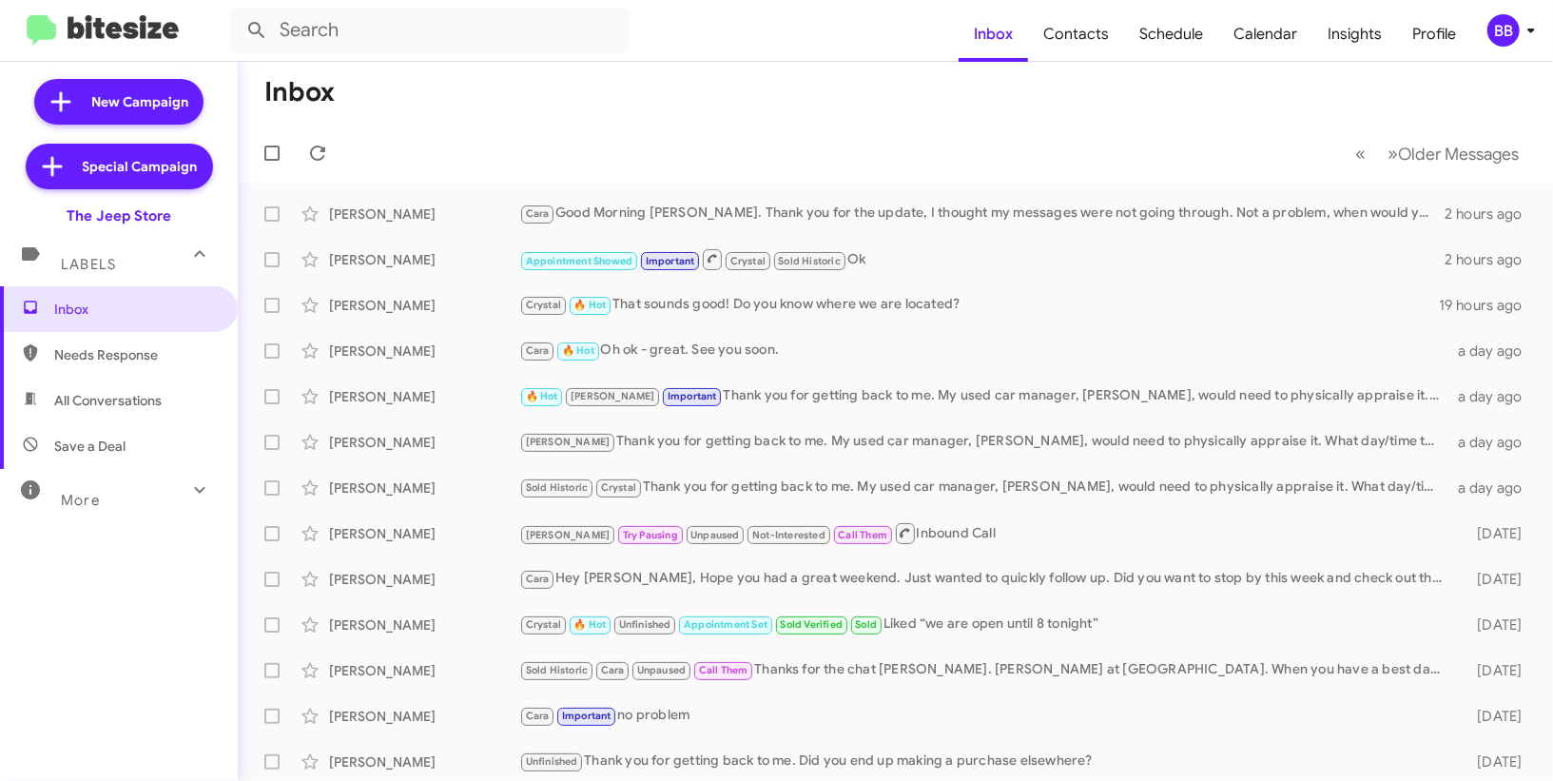
click at [1527, 39] on icon at bounding box center [1531, 30] width 23 height 23
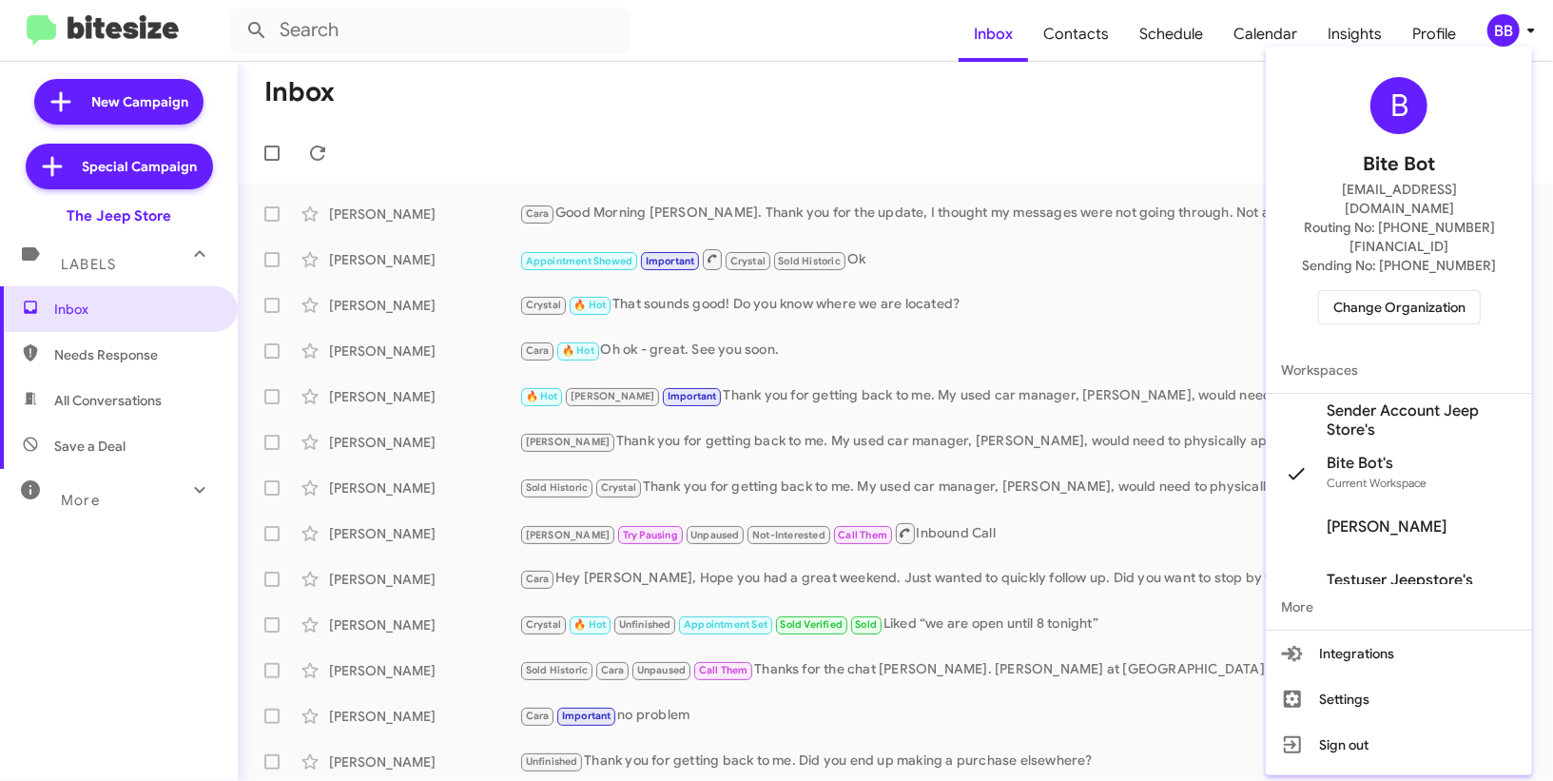
click at [1321, 394] on span "Sender Account Jeep Store's" at bounding box center [1399, 420] width 266 height 53
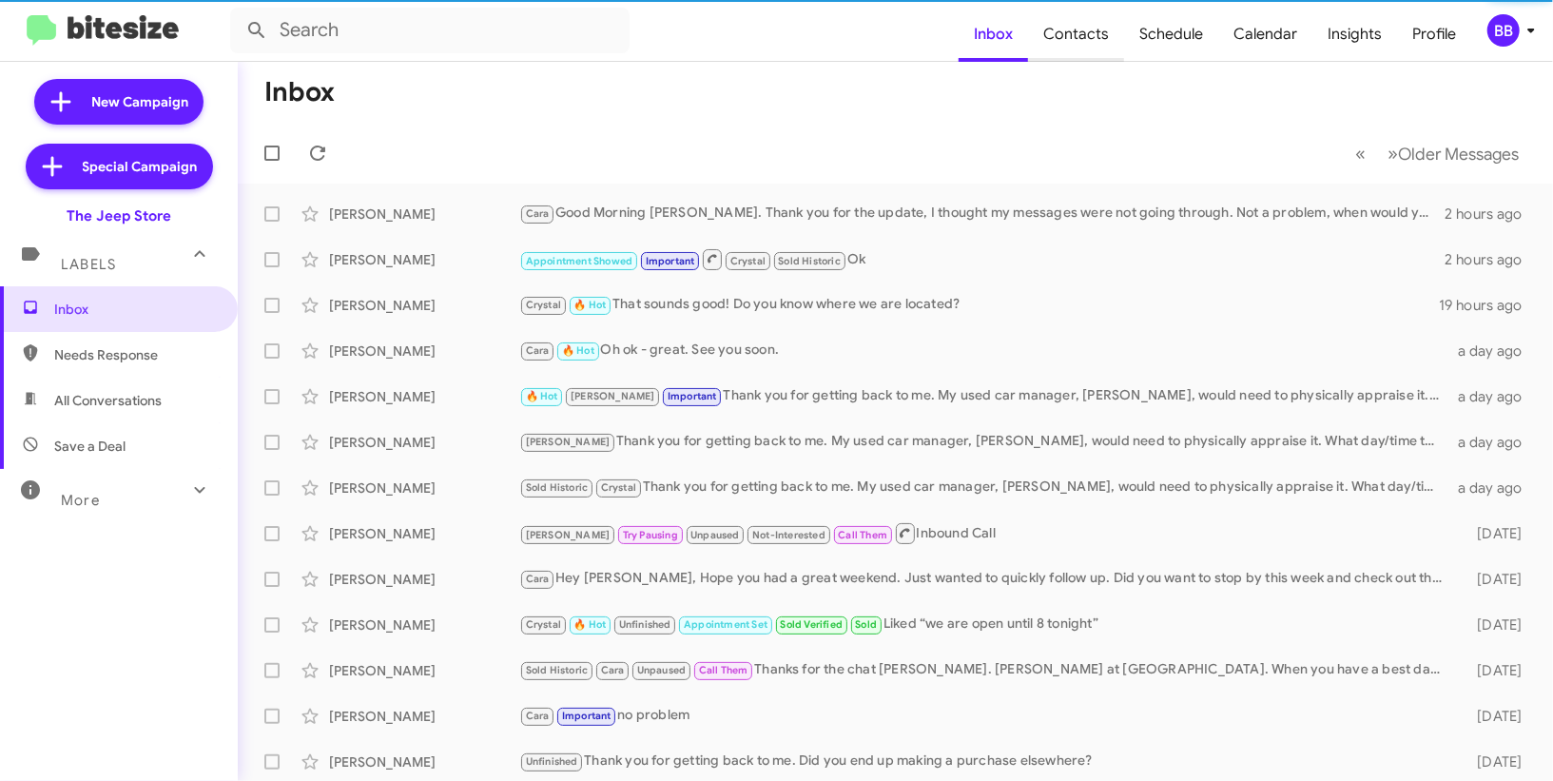
click at [1074, 28] on span "Contacts" at bounding box center [1076, 34] width 96 height 55
type input "in:groups"
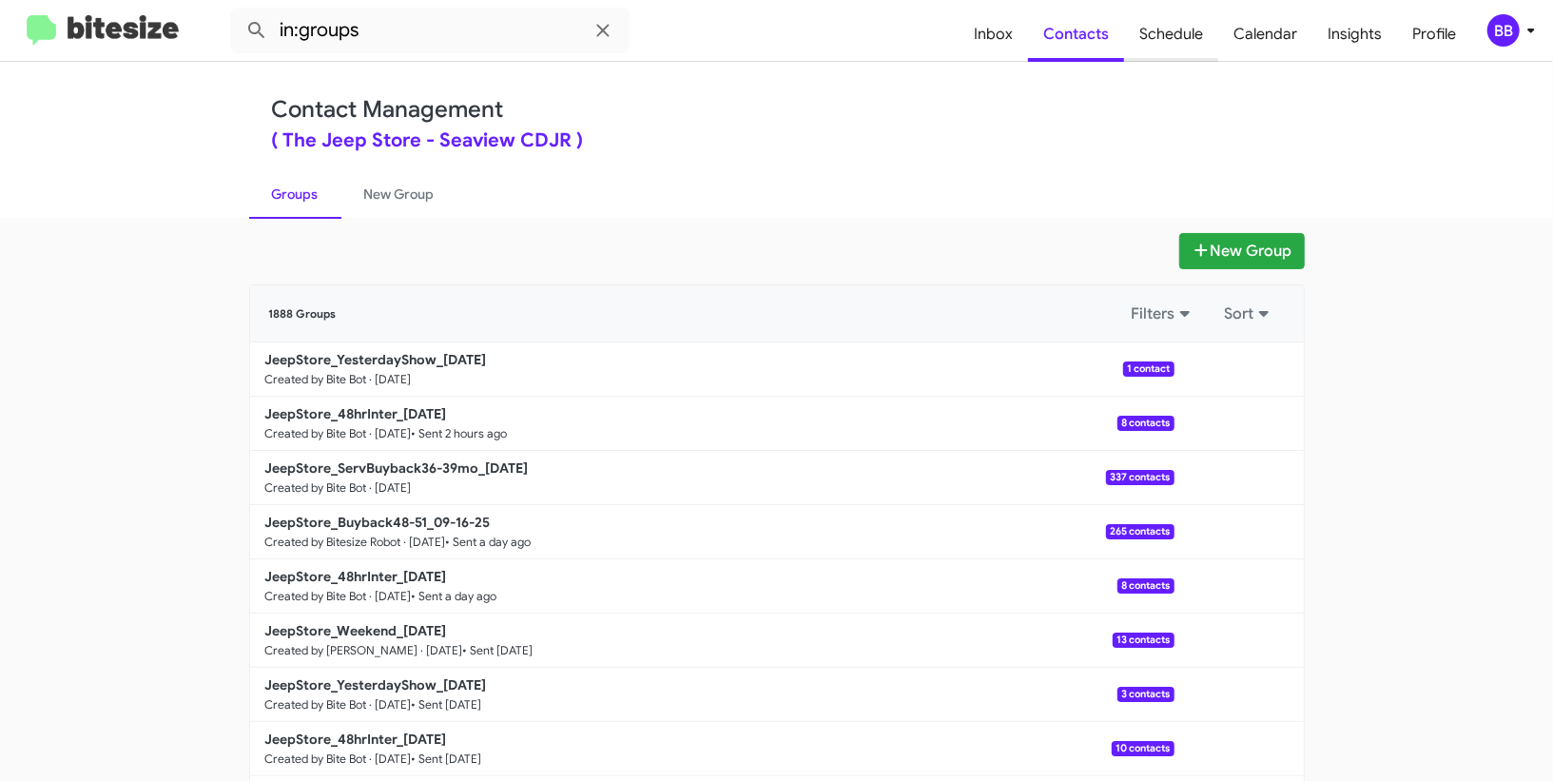
click at [1153, 43] on span "Schedule" at bounding box center [1171, 34] width 94 height 55
